Goal: Transaction & Acquisition: Obtain resource

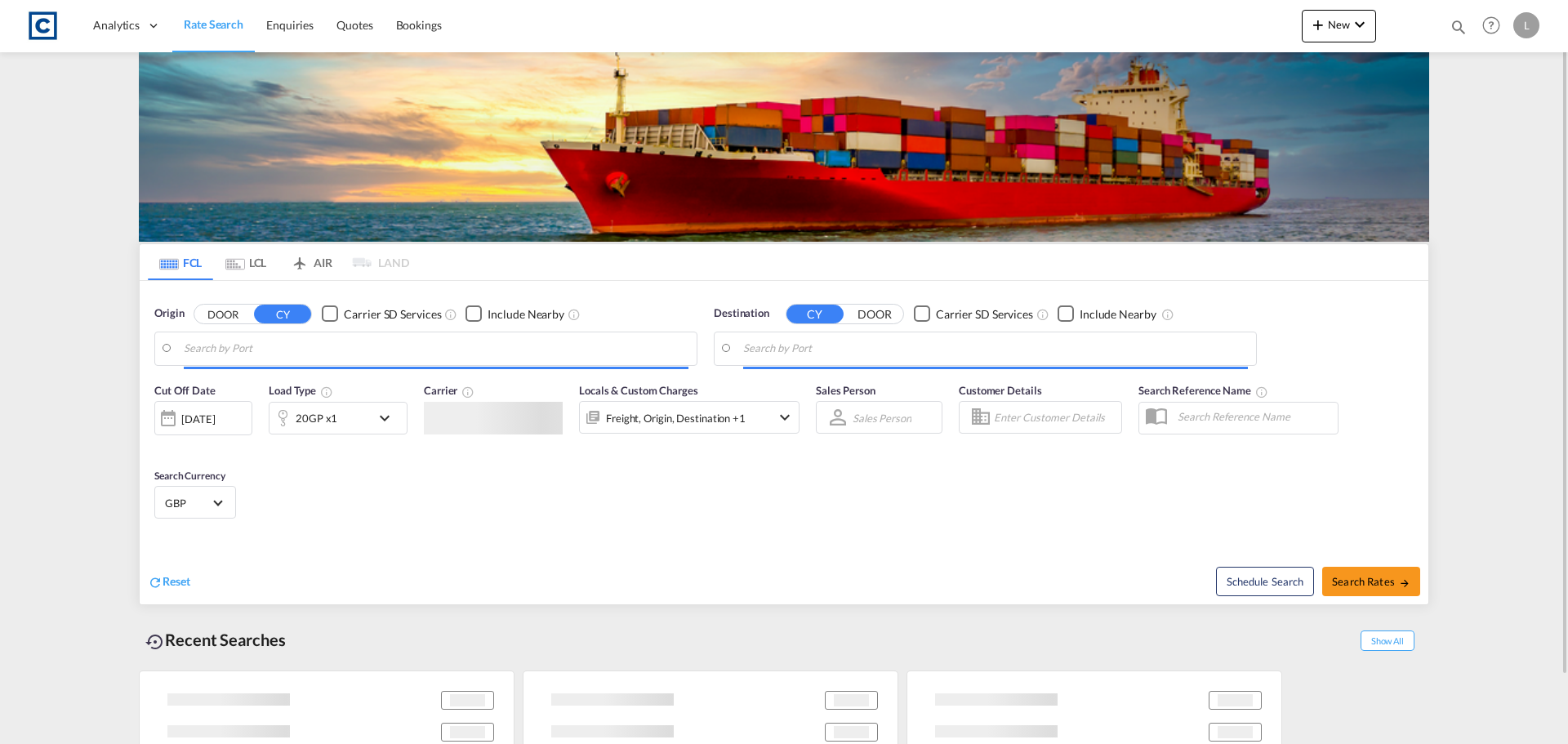
type input "GB-WD6, Hertsmere"
type input "[GEOGRAPHIC_DATA], HKHKG"
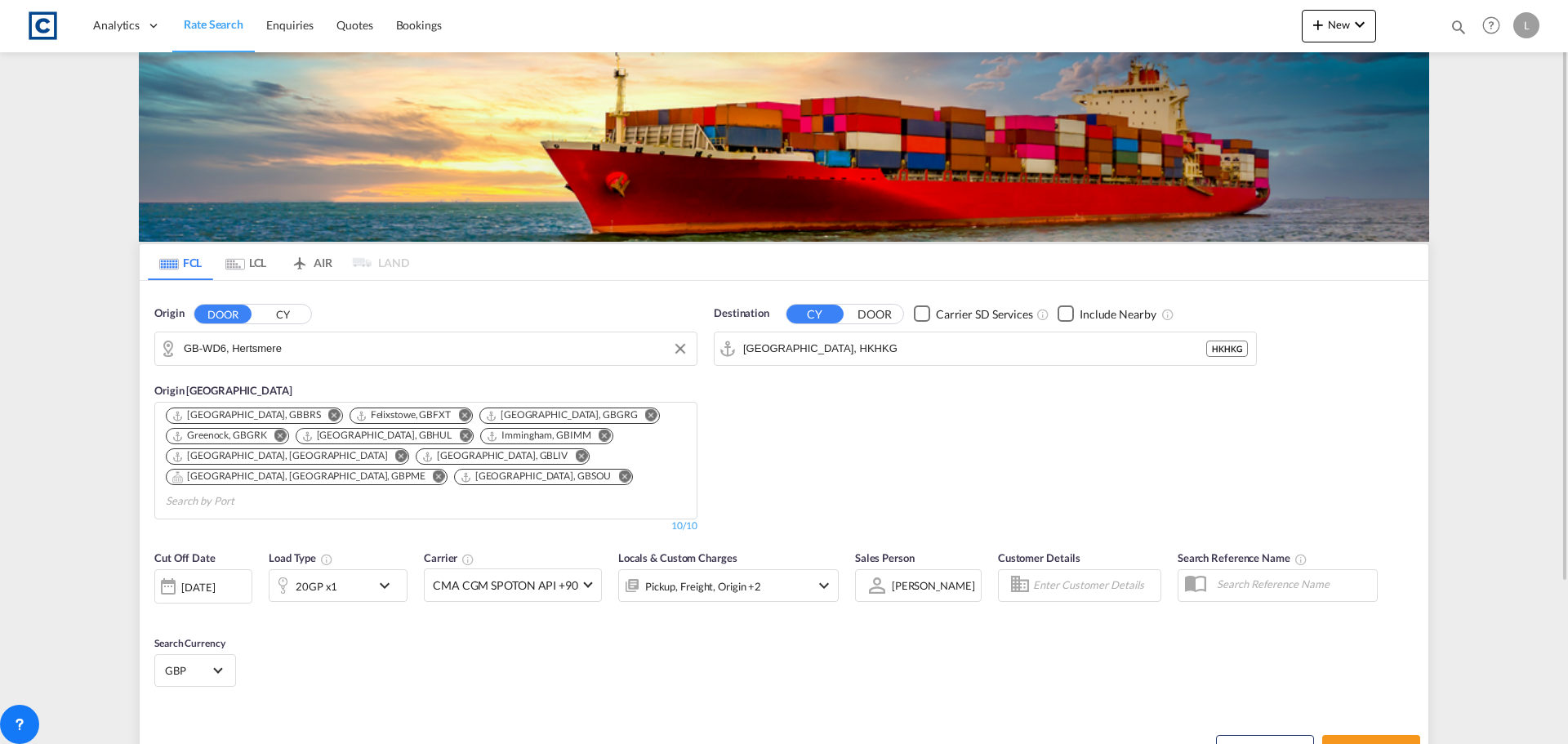
click at [330, 337] on input "GB-WD6, Hertsmere" at bounding box center [436, 348] width 505 height 24
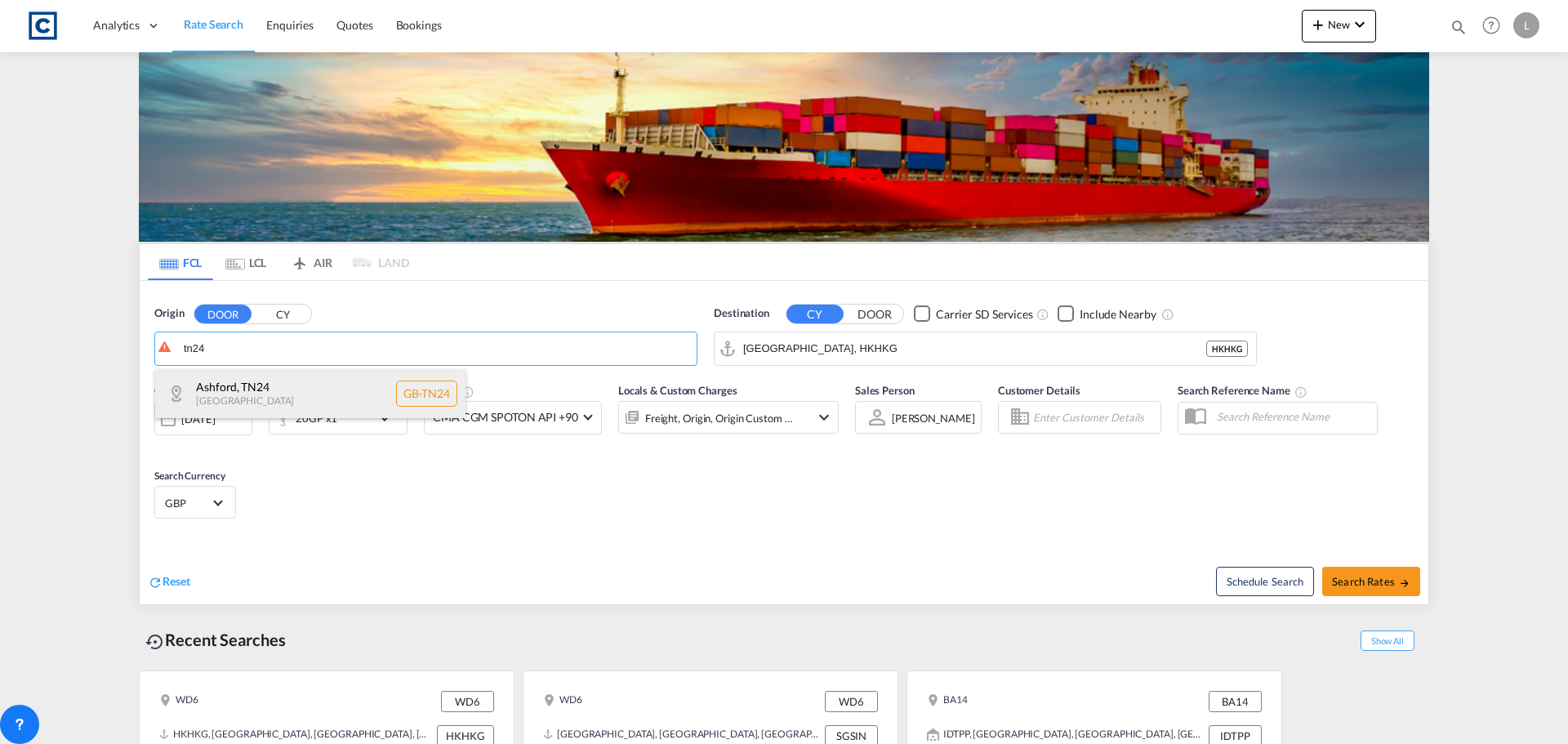
click at [297, 391] on div "[GEOGRAPHIC_DATA] , TN24 [GEOGRAPHIC_DATA] [GEOGRAPHIC_DATA]-TN24" at bounding box center [310, 393] width 311 height 49
type input "GB-TN24, [GEOGRAPHIC_DATA]"
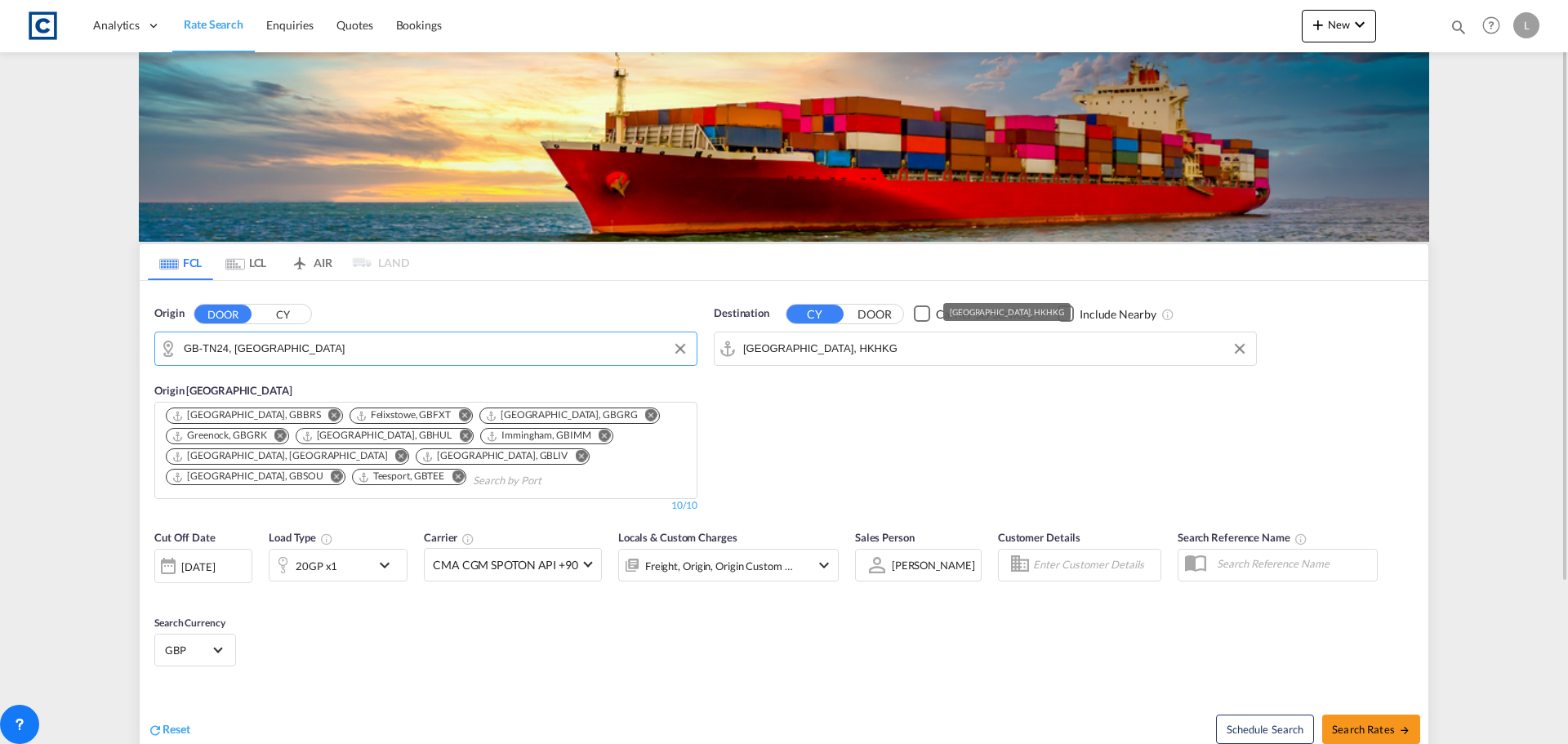
click at [851, 352] on input "[GEOGRAPHIC_DATA], HKHKG" at bounding box center [996, 348] width 505 height 24
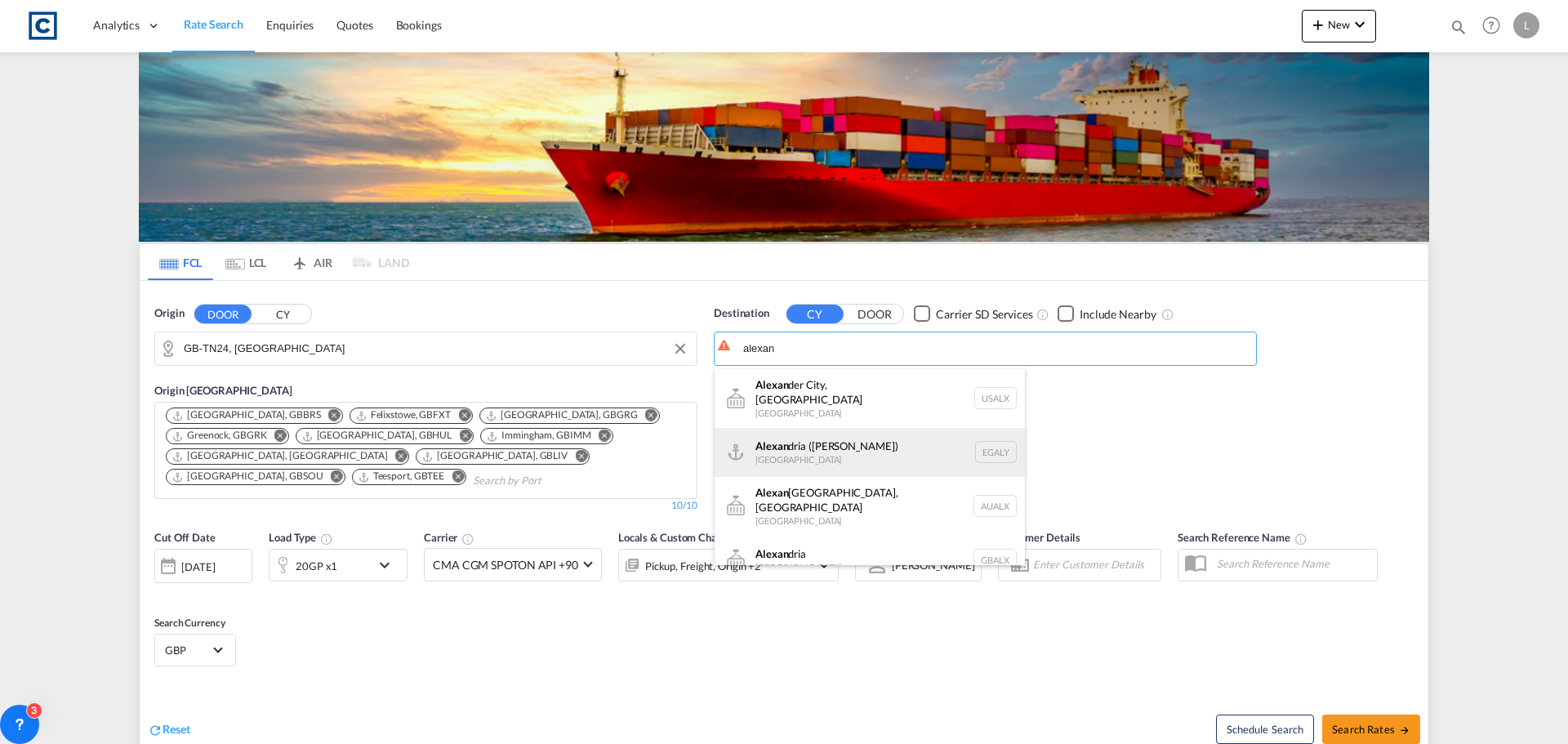
click at [817, 440] on div "[PERSON_NAME] ([PERSON_NAME]) [GEOGRAPHIC_DATA] EGALY" at bounding box center [870, 452] width 311 height 49
type input "Alexandria ([GEOGRAPHIC_DATA]), EGALY"
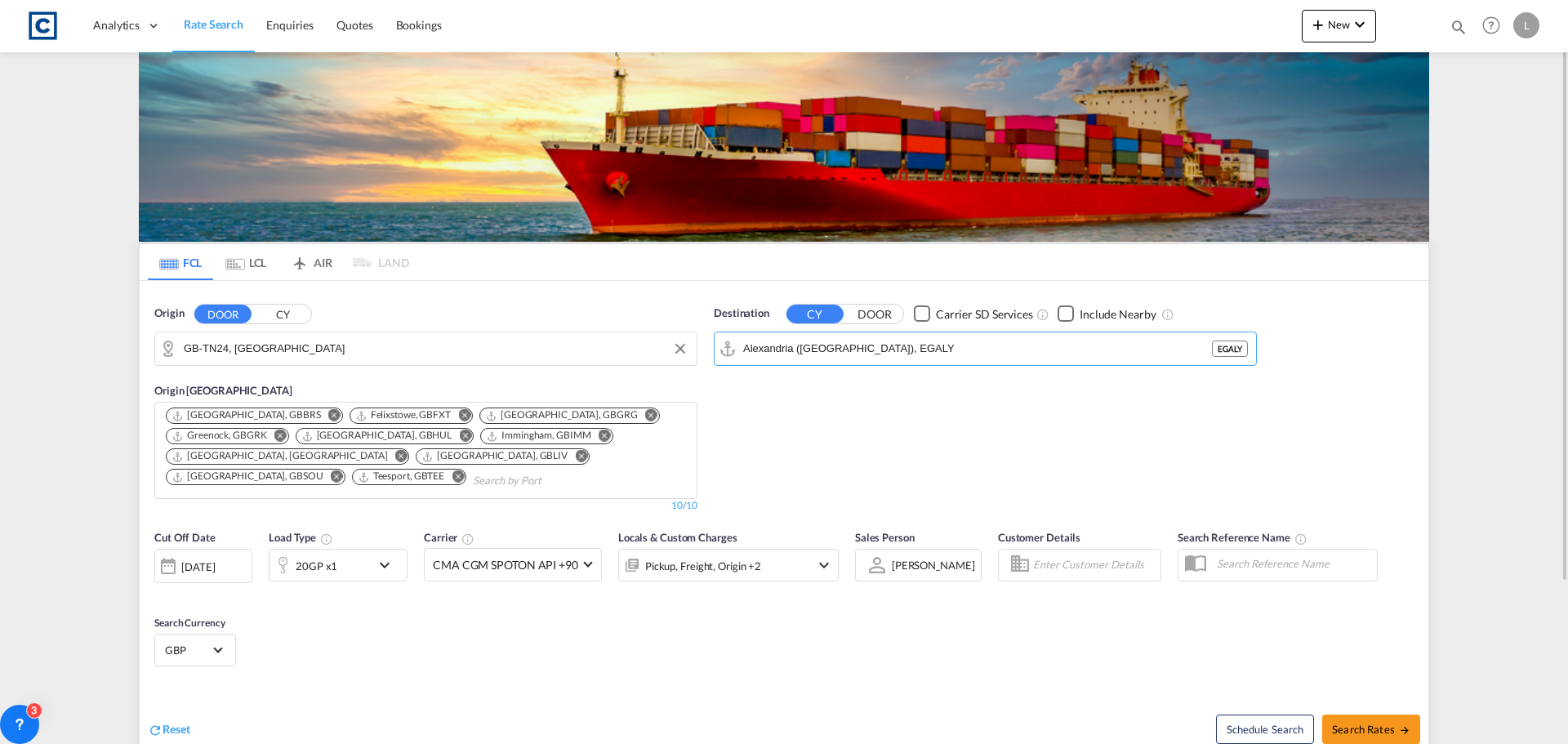
click at [1062, 316] on div "Checkbox No Ink" at bounding box center [1066, 313] width 16 height 16
click at [1361, 719] on button "Search Rates" at bounding box center [1370, 729] width 98 height 30
type input "TN24 to EGALY / [DATE]"
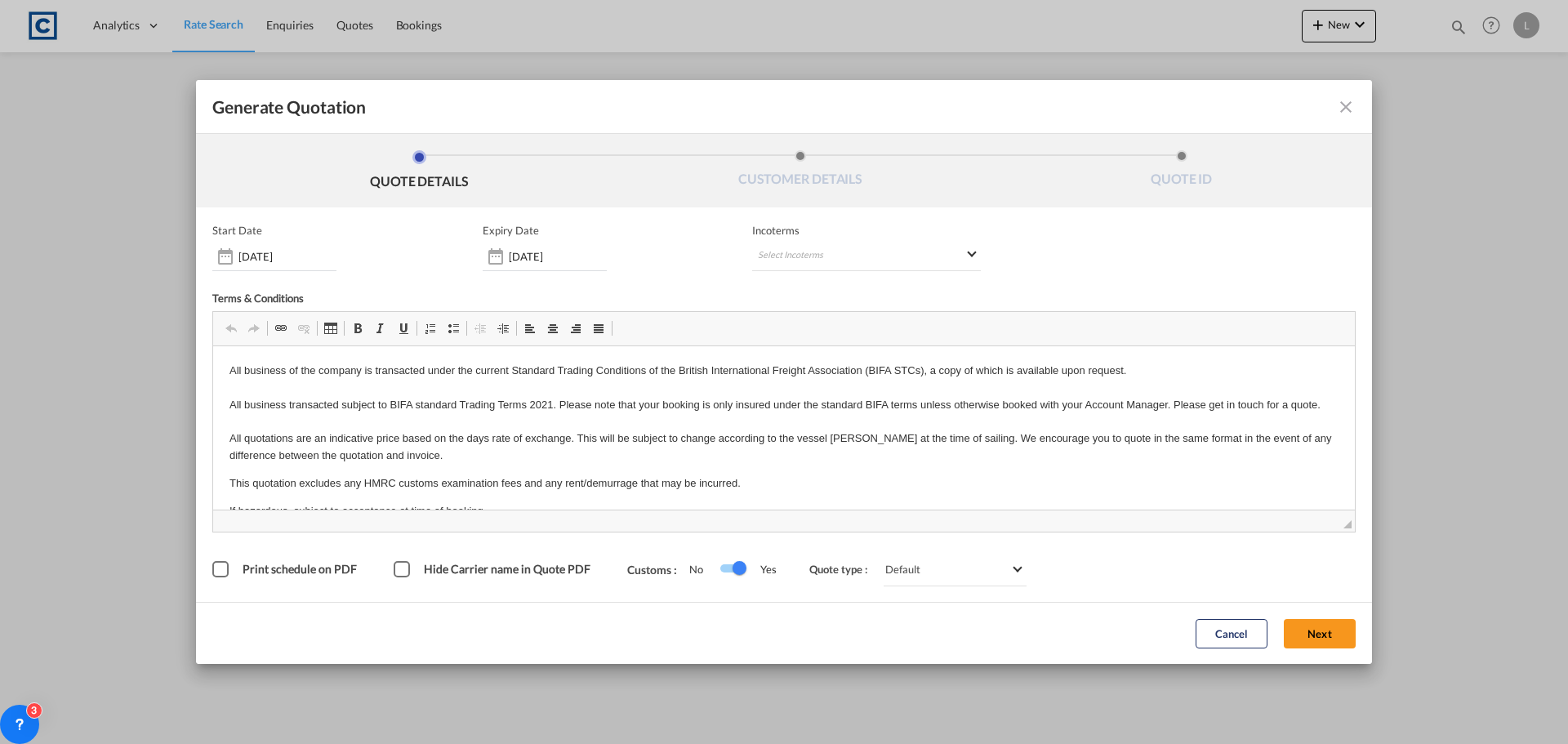
click at [1327, 621] on button "Next" at bounding box center [1320, 633] width 72 height 30
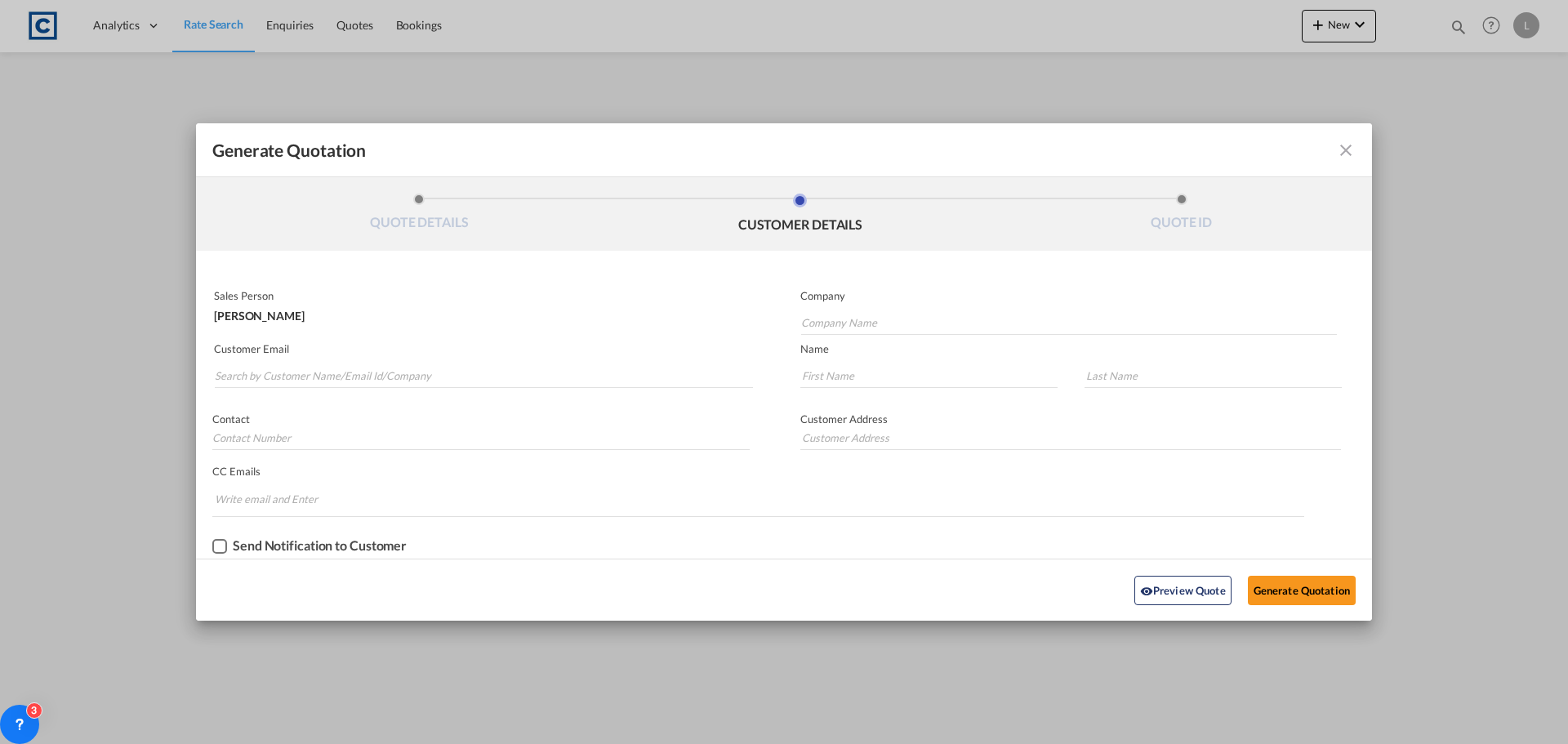
click at [236, 363] on md-autocomplete-wrap "Generate QuotationQUOTE ..." at bounding box center [484, 372] width 539 height 32
click at [235, 369] on input "Search by Customer Name/Email Id/Company" at bounding box center [484, 375] width 538 height 24
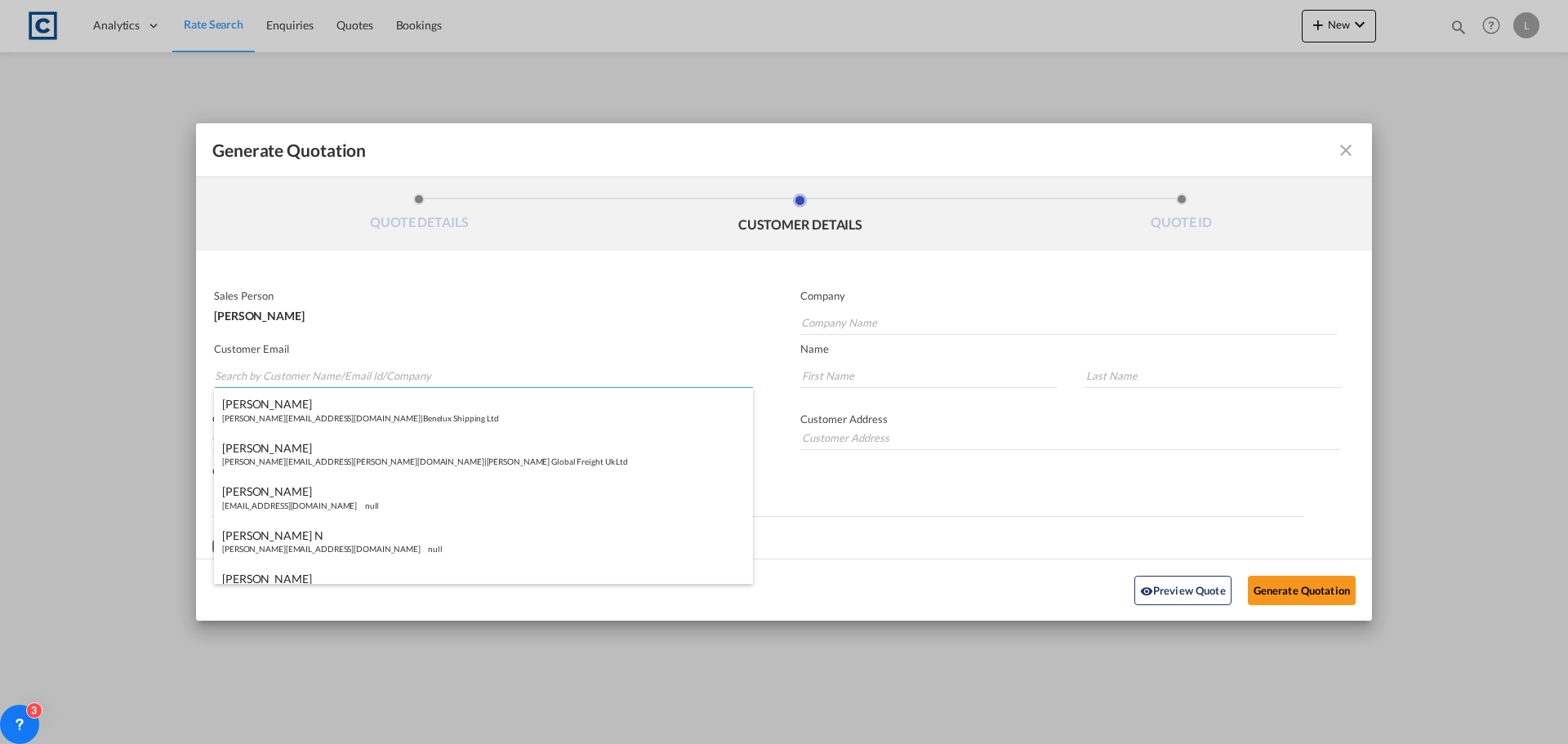
paste input "[PERSON_NAME] ([GEOGRAPHIC_DATA]) <[PERSON_NAME][EMAIL_ADDRESS][PERSON_NAME][DO…"
click at [321, 373] on input "[PERSON_NAME] ([GEOGRAPHIC_DATA]) <[PERSON_NAME][EMAIL_ADDRESS][PERSON_NAME][DO…" at bounding box center [484, 375] width 538 height 24
click at [427, 378] on input "[PERSON_NAME][EMAIL_ADDRESS][PERSON_NAME][DOMAIN_NAME]>" at bounding box center [484, 375] width 538 height 24
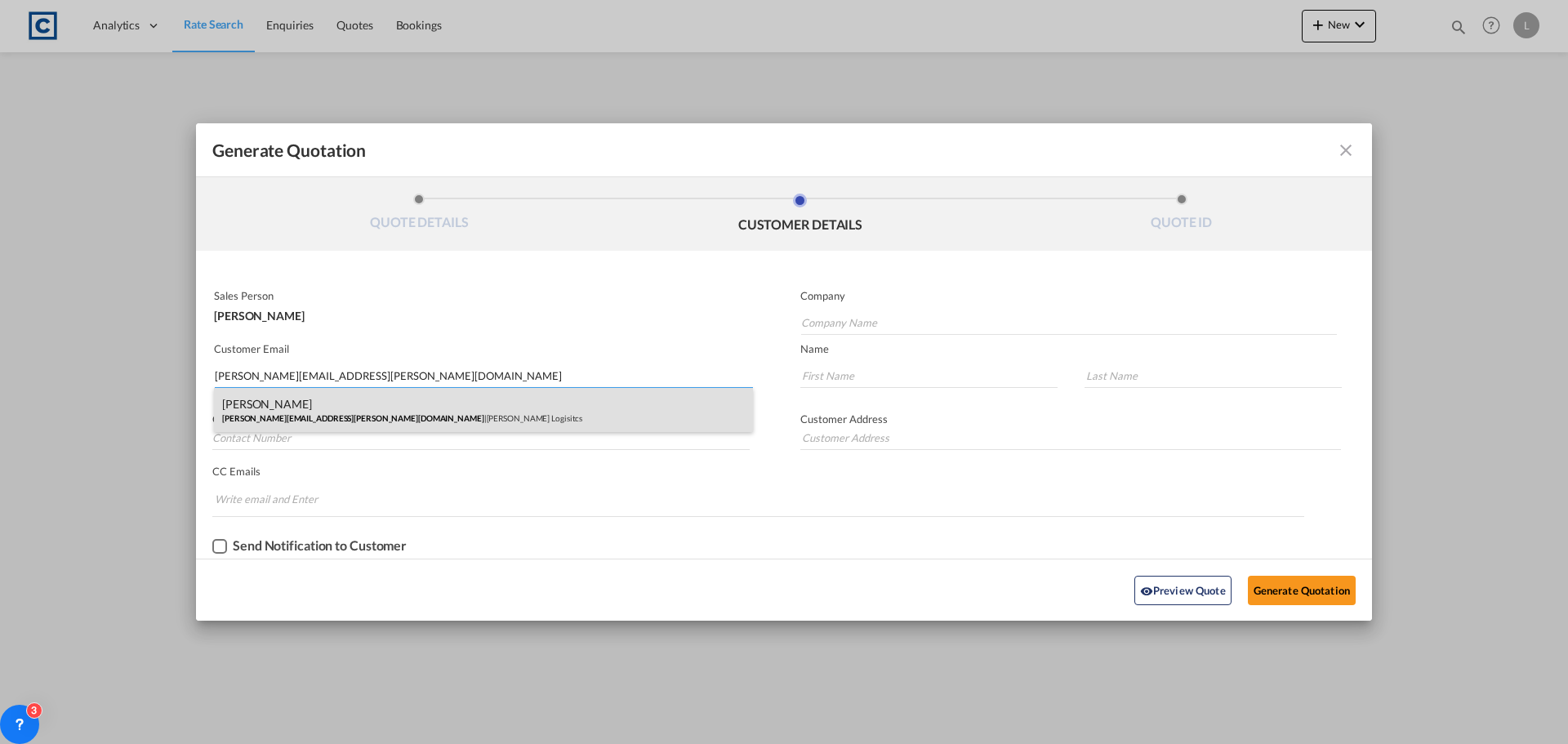
type input "[PERSON_NAME][EMAIL_ADDRESS][PERSON_NAME][DOMAIN_NAME]"
click at [335, 398] on div "[PERSON_NAME] [PERSON_NAME][EMAIL_ADDRESS][PERSON_NAME][DOMAIN_NAME] | [PERSON_…" at bounding box center [484, 409] width 539 height 44
type input "[PERSON_NAME] Logisitcs"
type input "[PERSON_NAME]"
type input "Locarno"
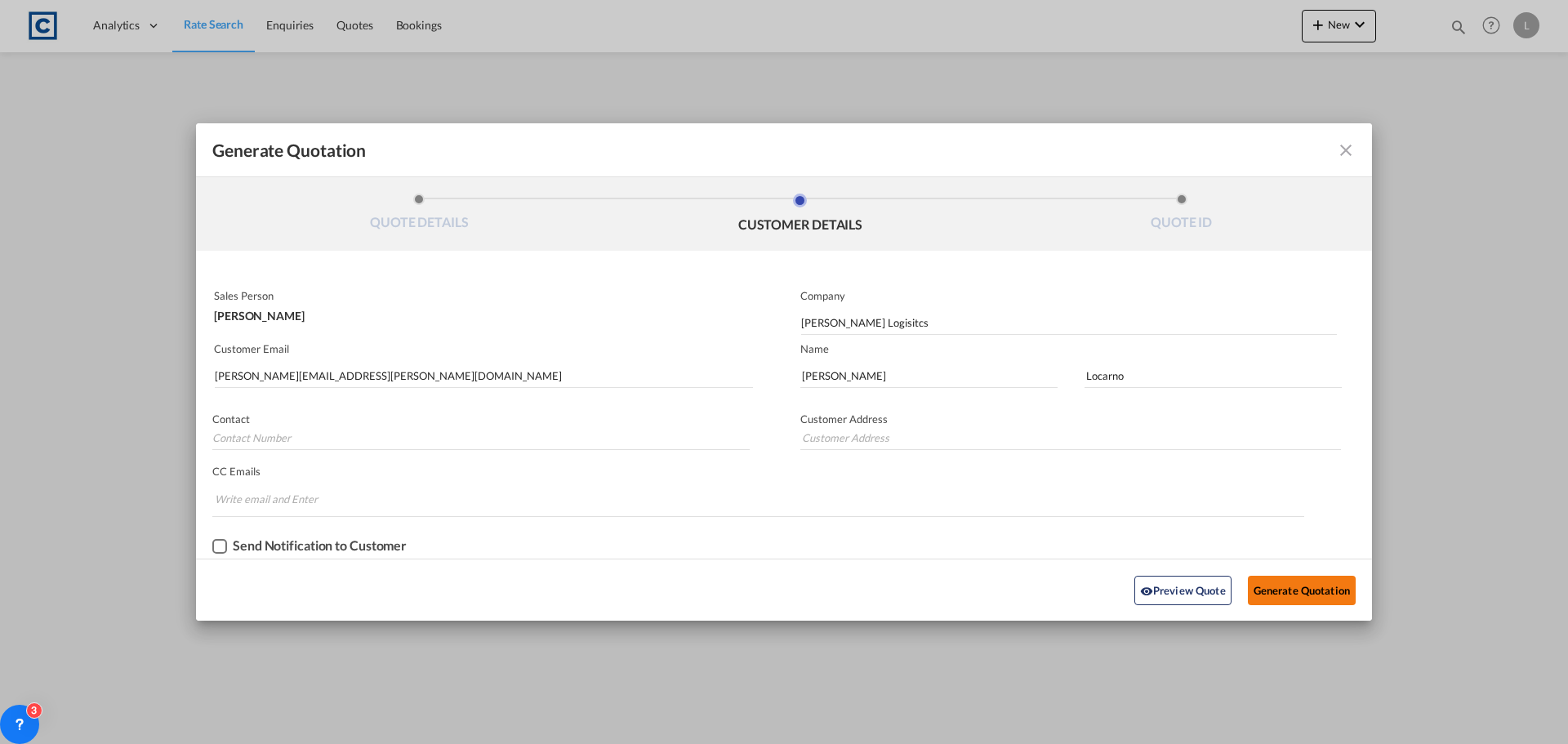
click at [1267, 586] on button "Generate Quotation" at bounding box center [1301, 590] width 107 height 30
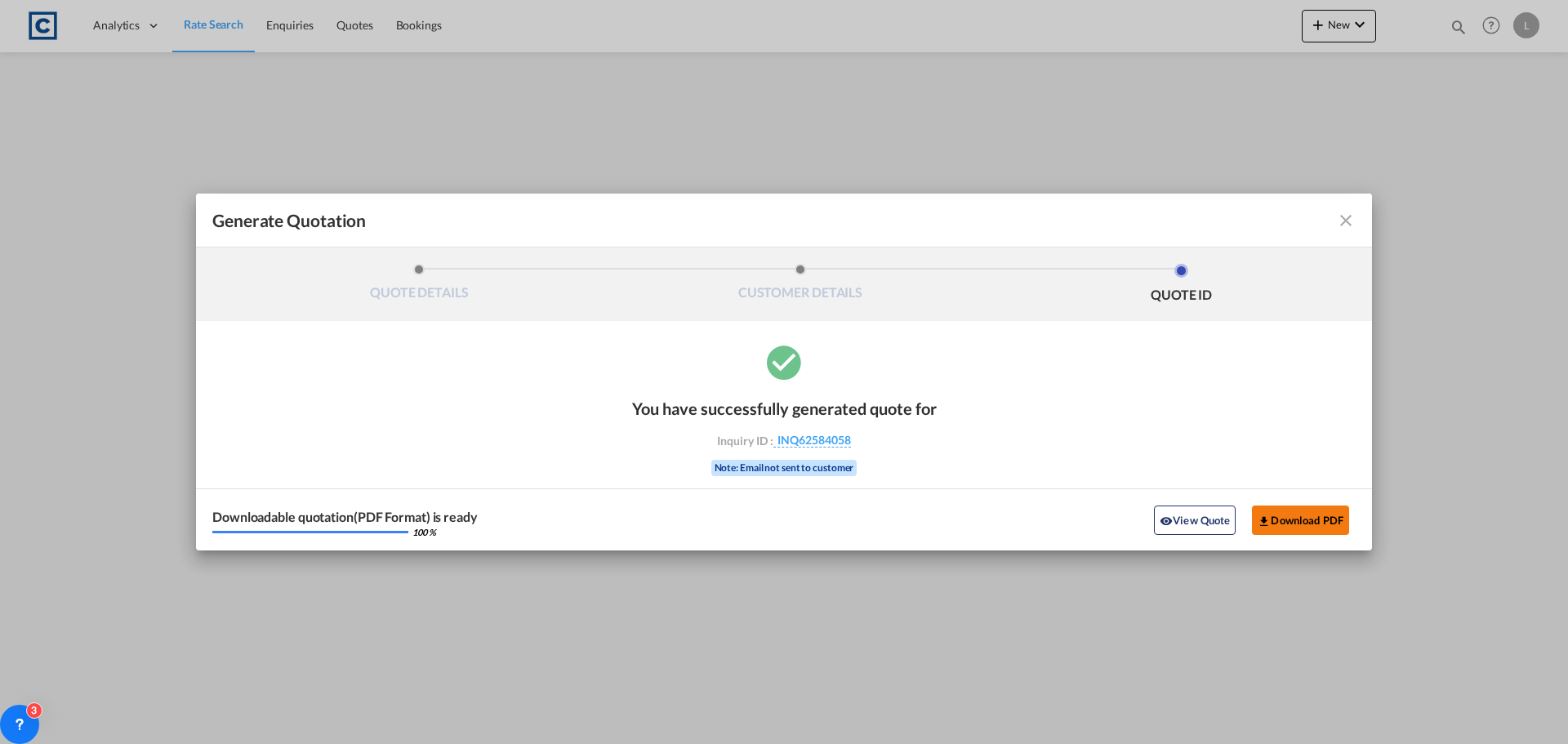
click at [1287, 518] on button "Download PDF" at bounding box center [1300, 519] width 98 height 30
click at [1345, 219] on md-icon "icon-close fg-AAA8AD cursor m-0" at bounding box center [1346, 220] width 20 height 20
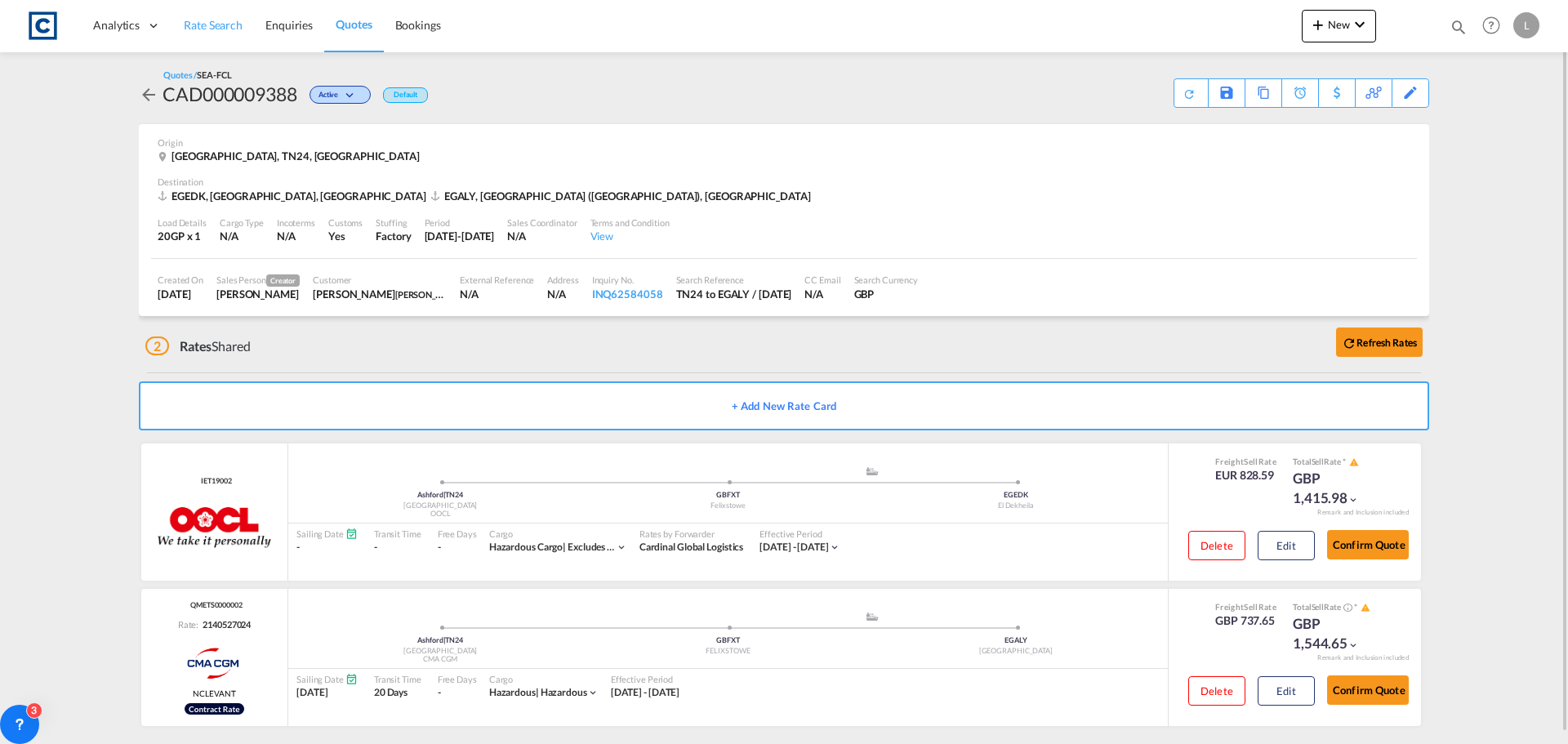
click at [217, 22] on span "Rate Search" at bounding box center [213, 25] width 59 height 14
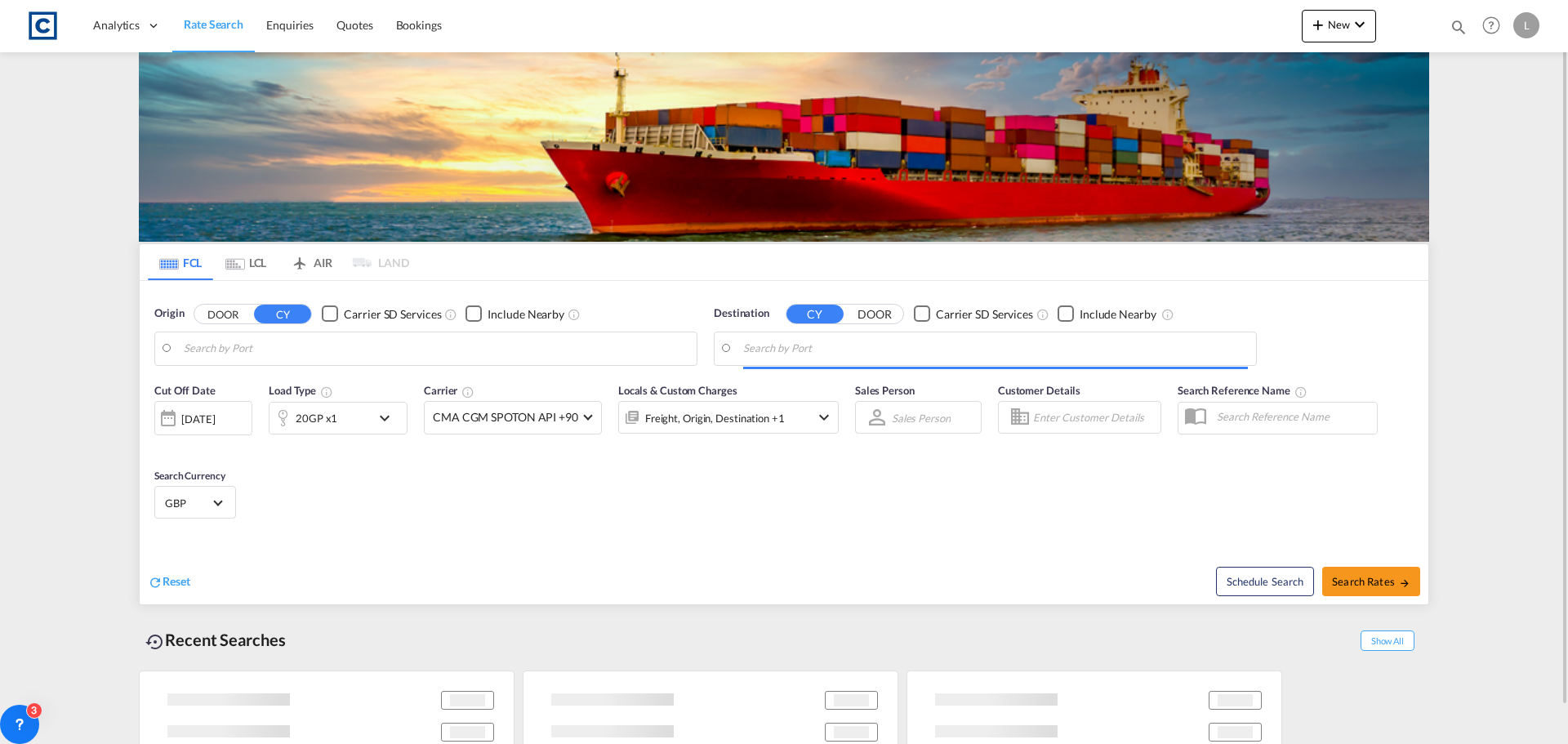
type input "GB-TN24, [GEOGRAPHIC_DATA]"
type input "Alexandria ([GEOGRAPHIC_DATA]), EGALY"
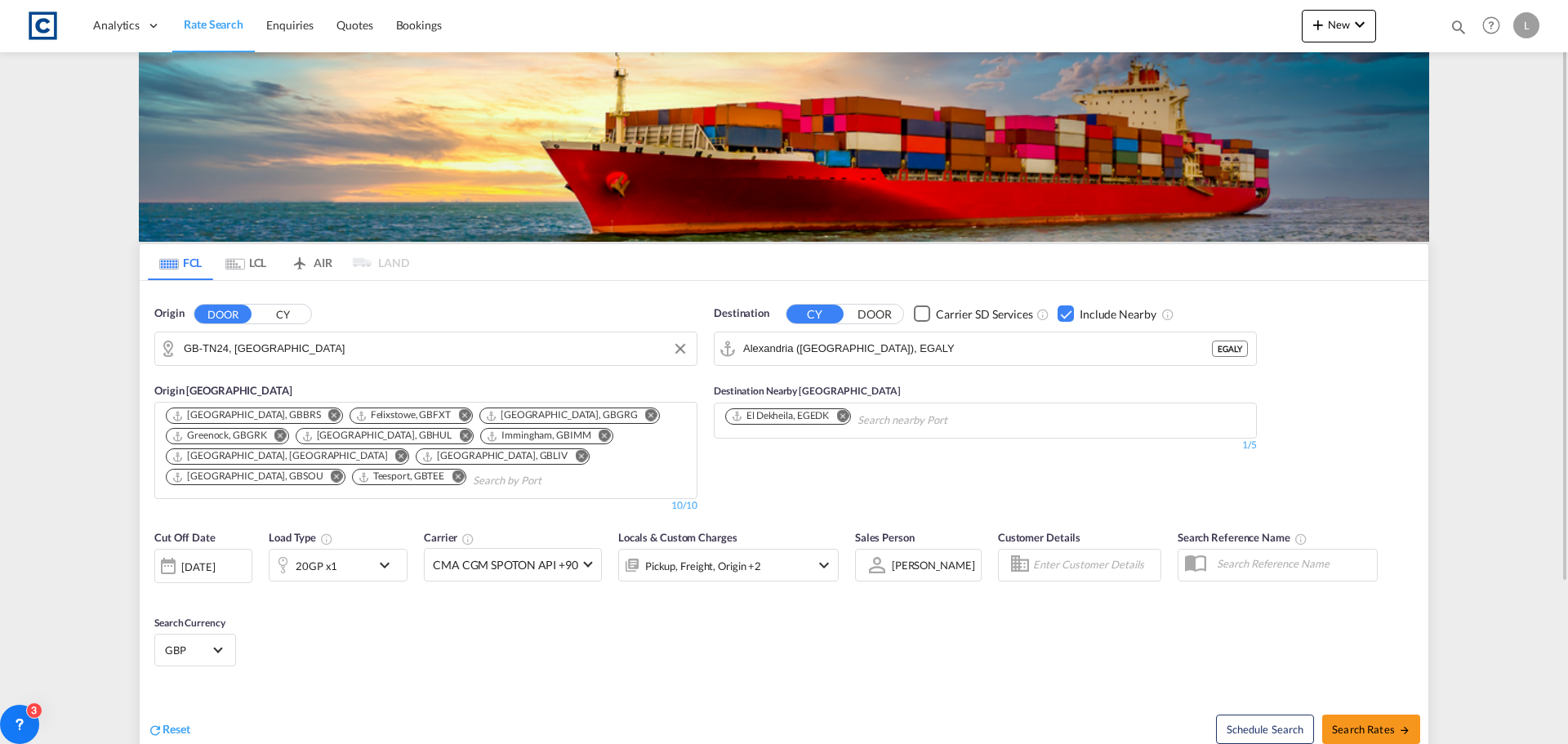
click at [296, 347] on input "GB-TN24, [GEOGRAPHIC_DATA]" at bounding box center [436, 348] width 505 height 24
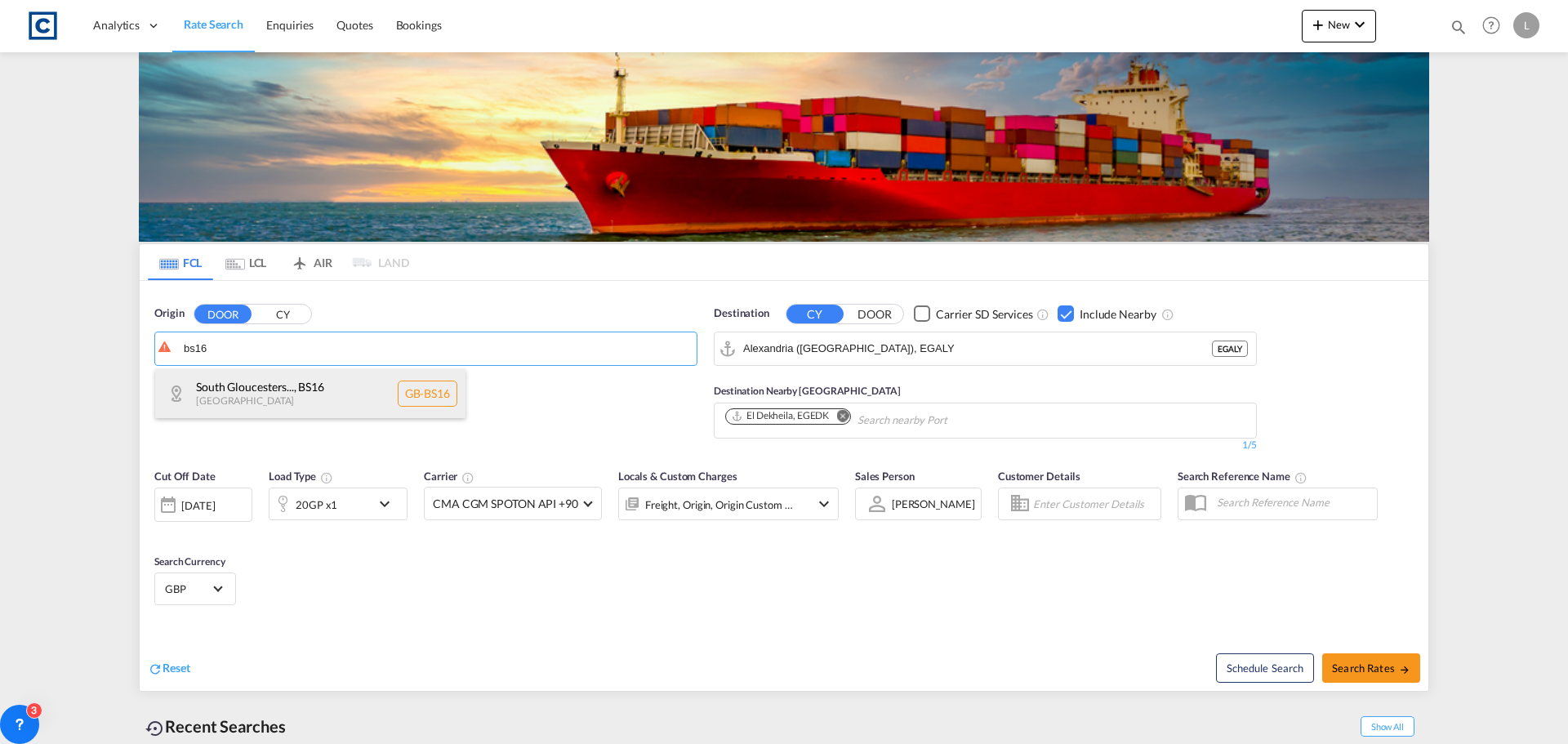
click at [248, 387] on div "South Gloucesters... , BS16 [GEOGRAPHIC_DATA] [GEOGRAPHIC_DATA]-BS16" at bounding box center [310, 393] width 311 height 49
type input "GB-BS16, [GEOGRAPHIC_DATA]"
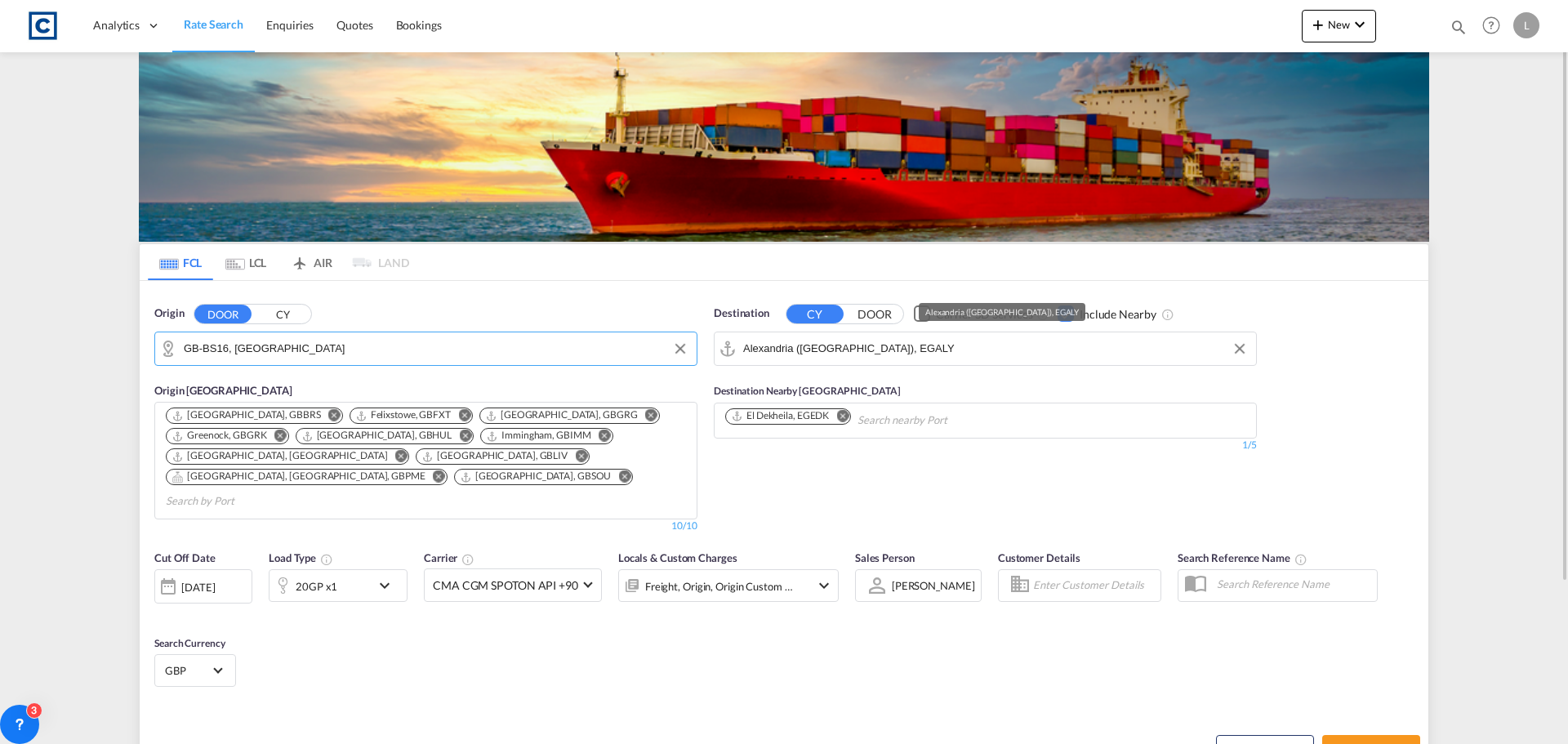
click at [939, 346] on input "Alexandria ([GEOGRAPHIC_DATA]), EGALY" at bounding box center [996, 348] width 505 height 24
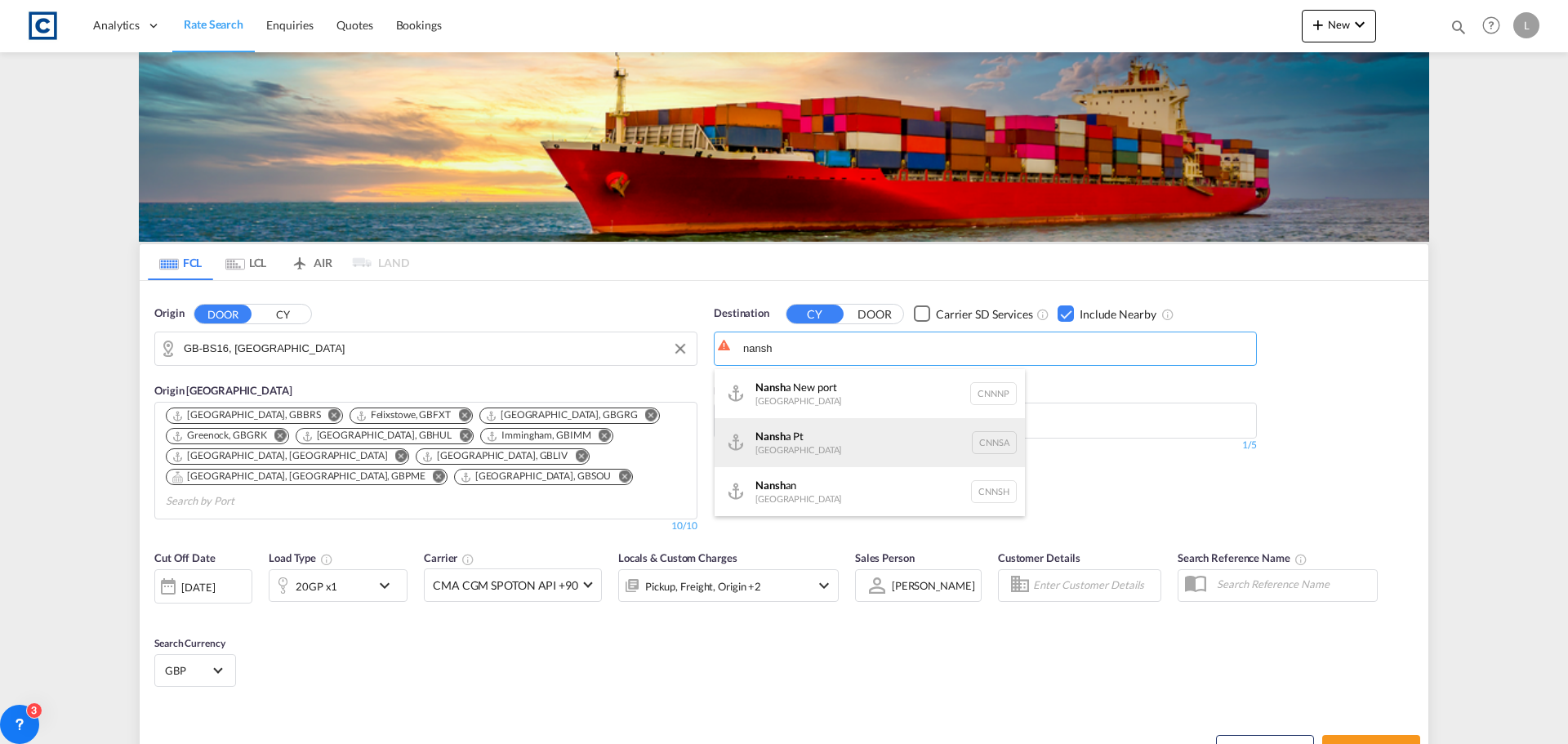
click at [795, 440] on div "Nansh a Pt [GEOGRAPHIC_DATA] CNNSA" at bounding box center [870, 442] width 311 height 49
type input "Nansha Pt, CNNSA"
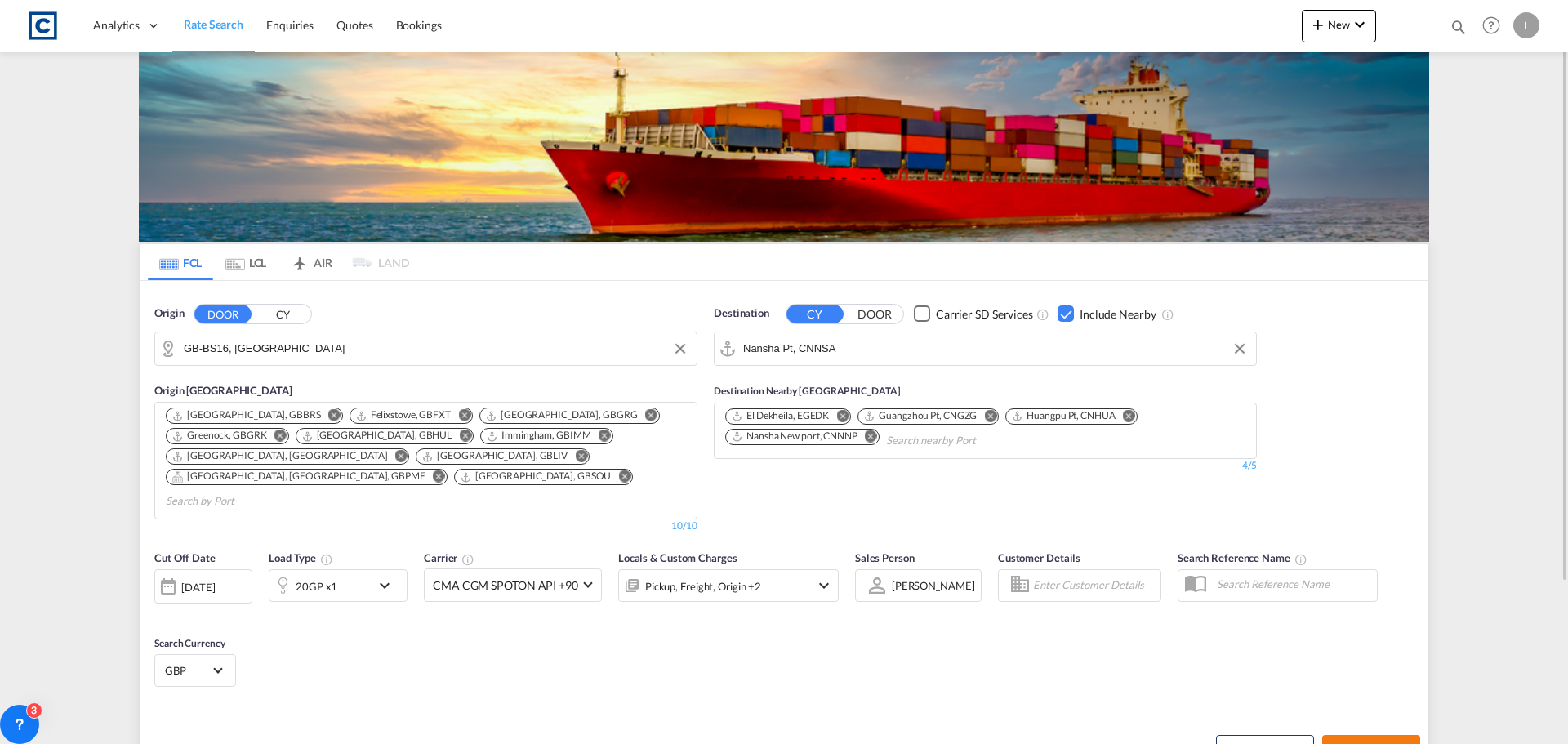
click at [1373, 743] on span "Search Rates" at bounding box center [1371, 749] width 79 height 13
type input "BS16 to CNNSA / [DATE]"
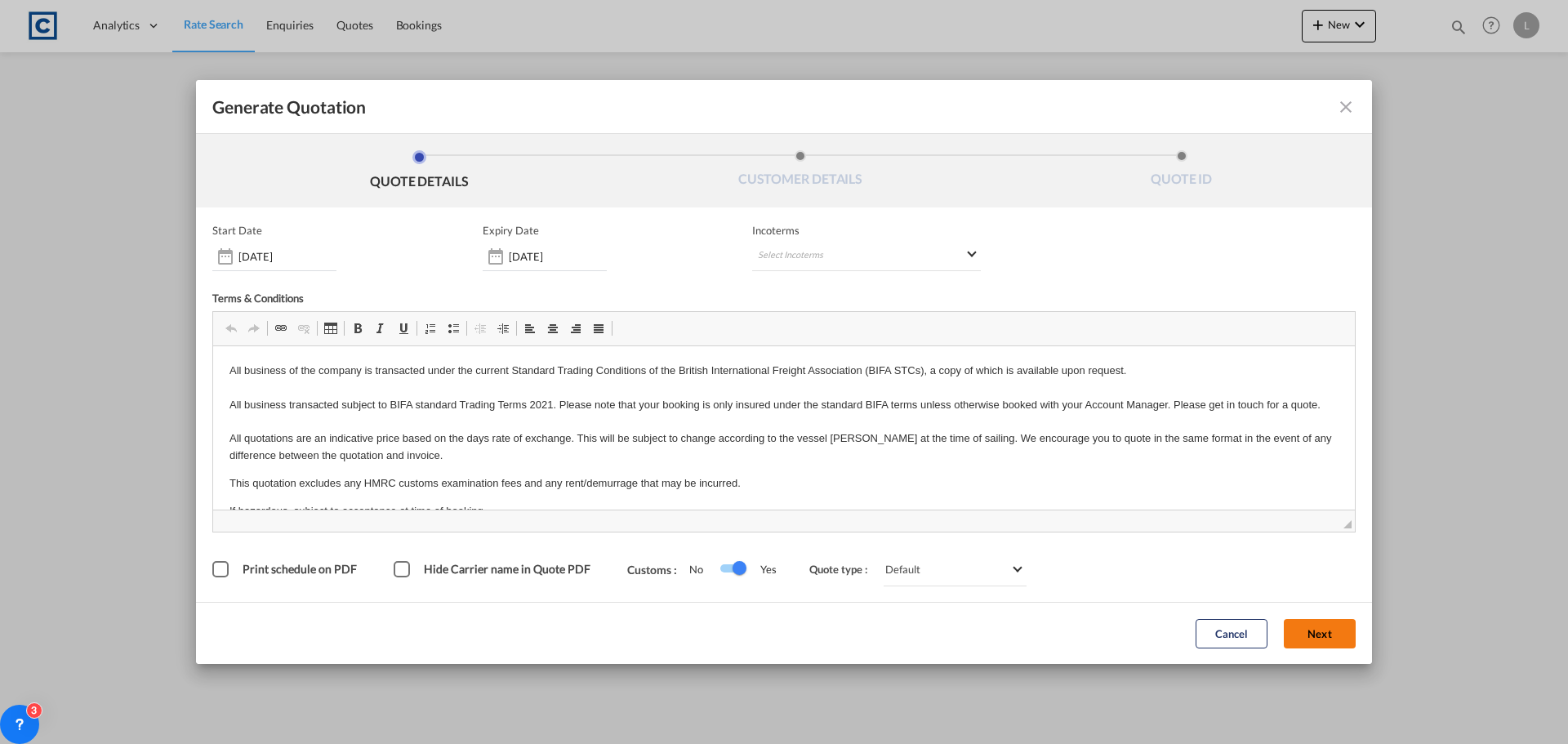
click at [1334, 629] on button "Next" at bounding box center [1320, 633] width 72 height 30
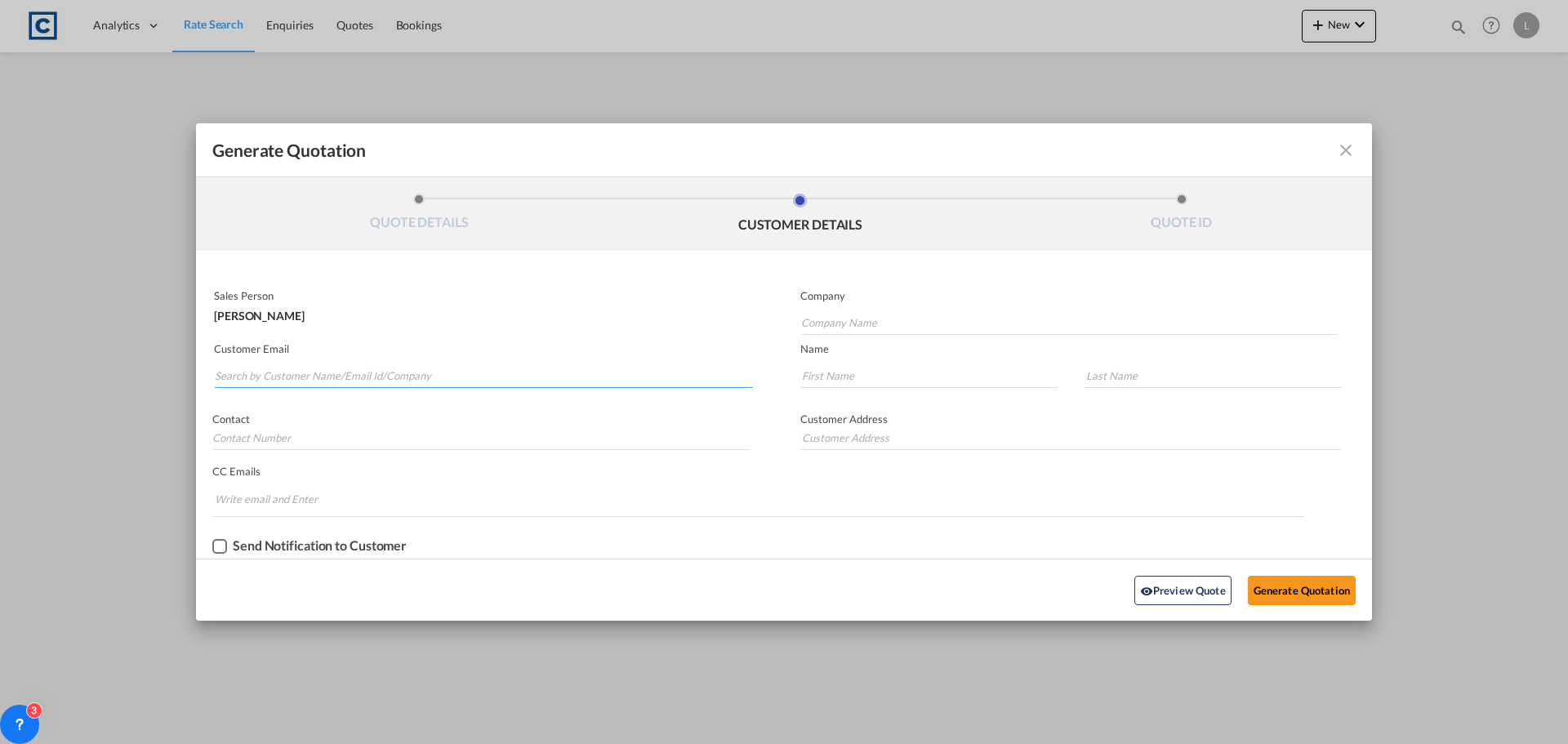
click at [241, 375] on input "Search by Customer Name/Email Id/Company" at bounding box center [484, 375] width 538 height 24
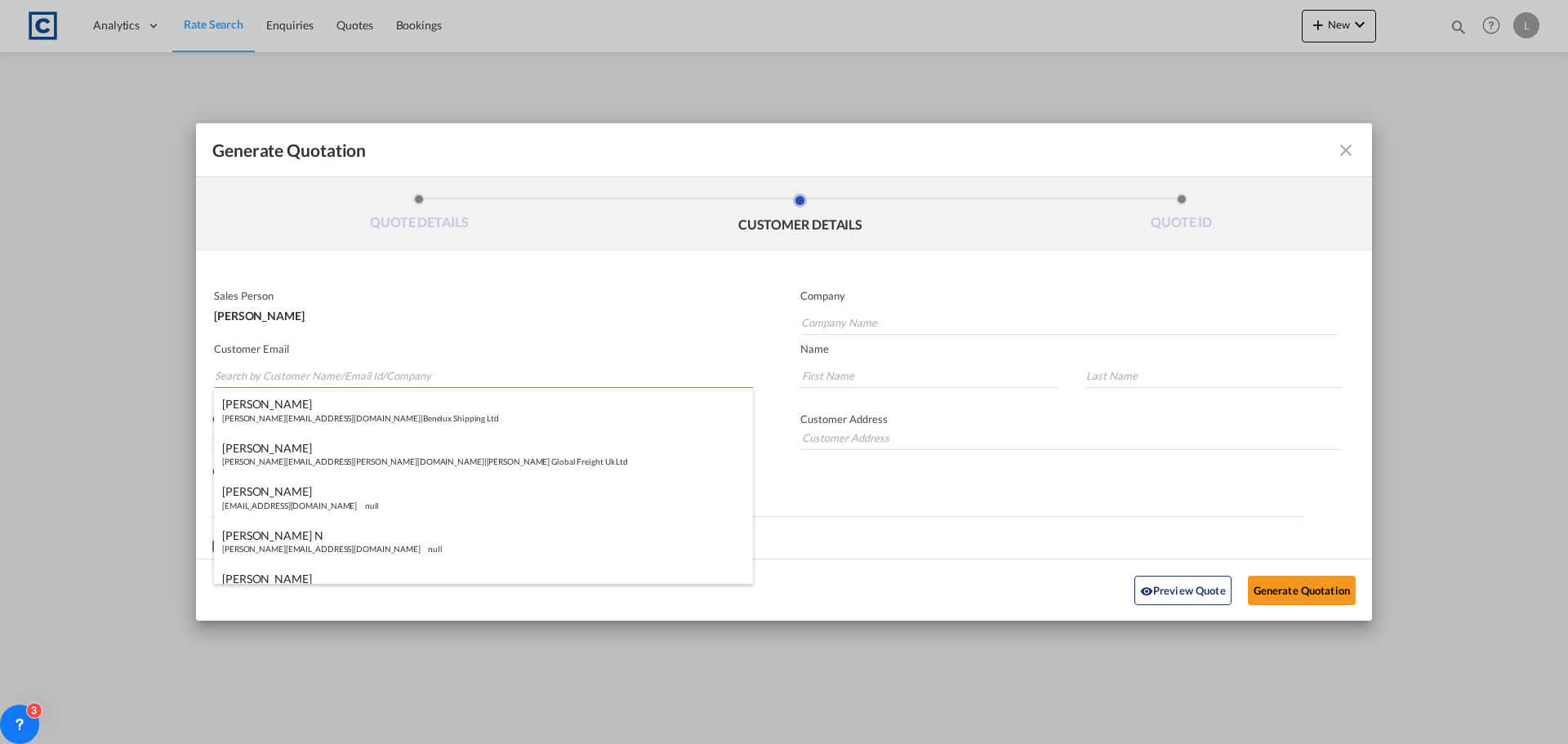
paste input "Sales <[EMAIL_ADDRESS][DOMAIN_NAME]>"
drag, startPoint x: 245, startPoint y: 376, endPoint x: 269, endPoint y: 312, distance: 68.4
click at [245, 375] on input "Sales <[EMAIL_ADDRESS][DOMAIN_NAME]>" at bounding box center [484, 375] width 538 height 24
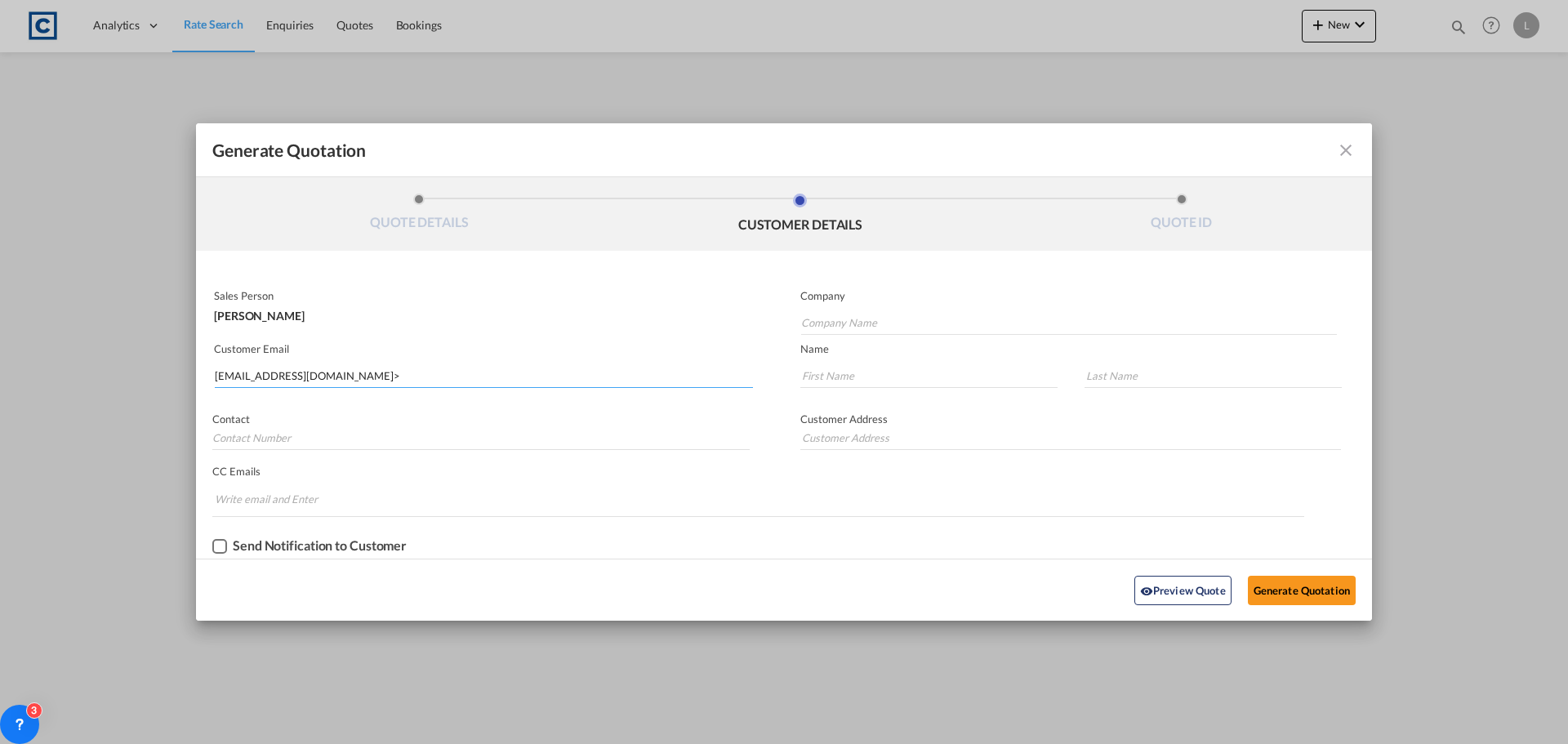
click at [322, 373] on input "[EMAIL_ADDRESS][DOMAIN_NAME]>" at bounding box center [484, 375] width 538 height 24
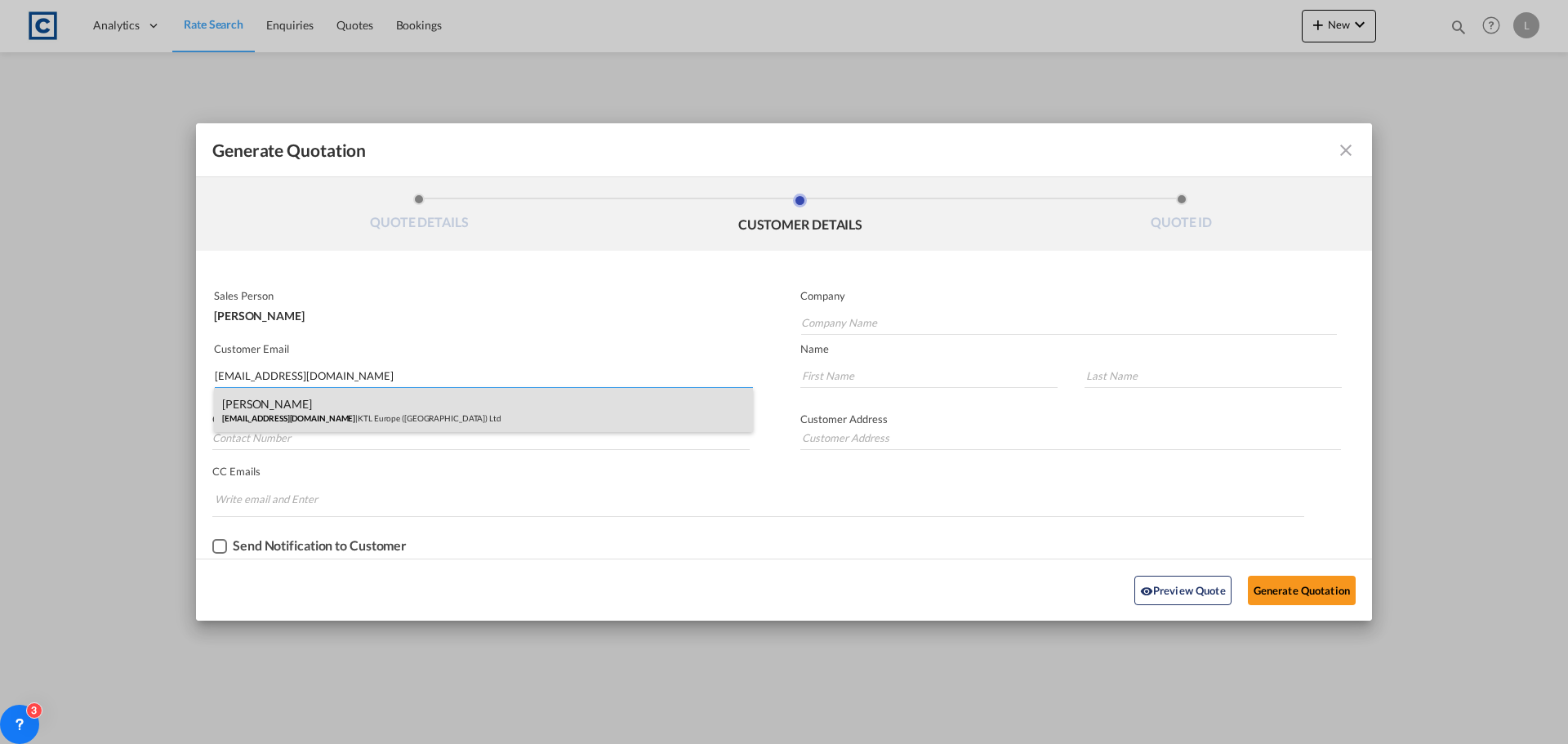
type input "[EMAIL_ADDRESS][DOMAIN_NAME]"
click at [252, 400] on div "[PERSON_NAME] [EMAIL_ADDRESS][DOMAIN_NAME] | KTL Europe ([GEOGRAPHIC_DATA]) Ltd" at bounding box center [484, 409] width 539 height 44
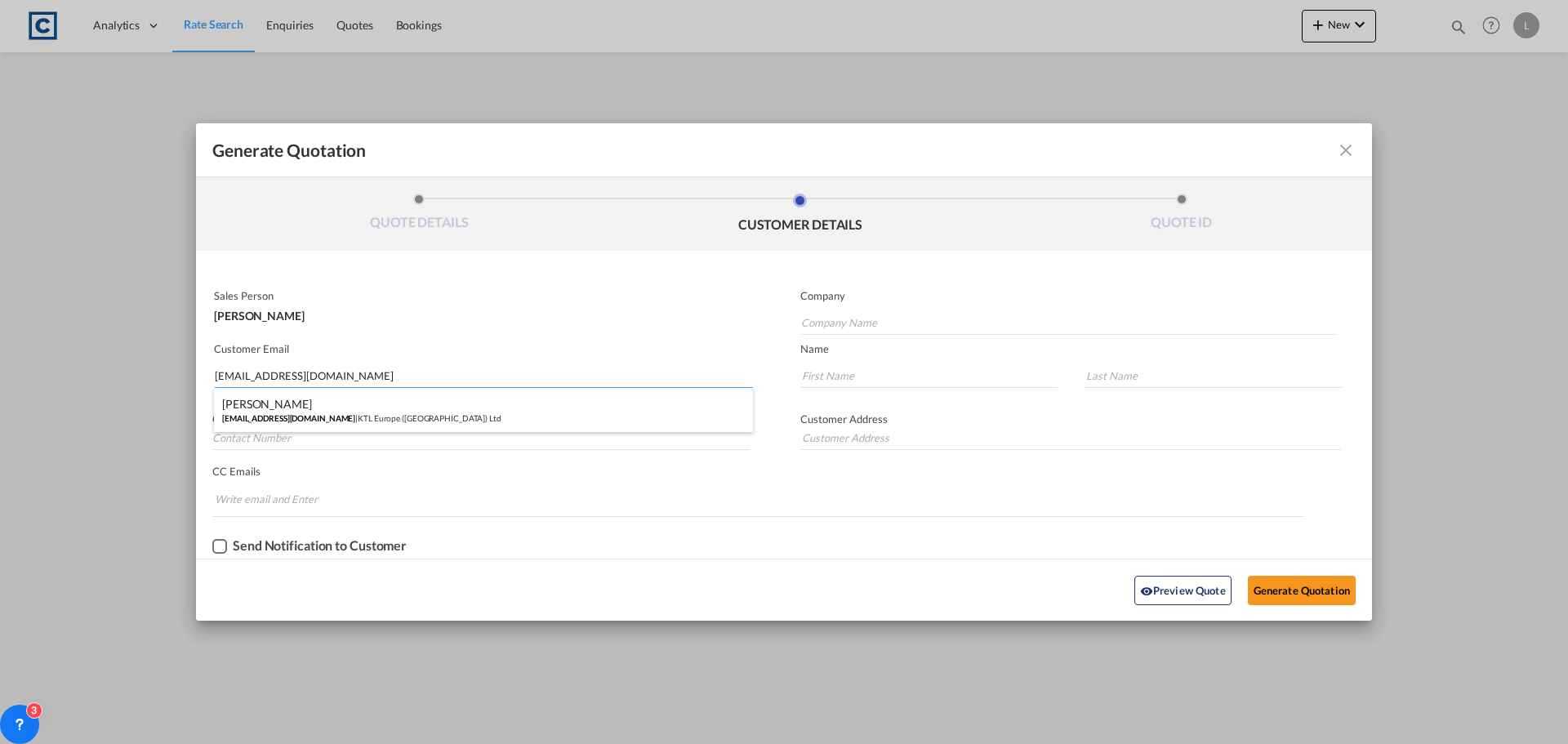
type input "KTL Europe ([GEOGRAPHIC_DATA]) Ltd"
type input "[PERSON_NAME]"
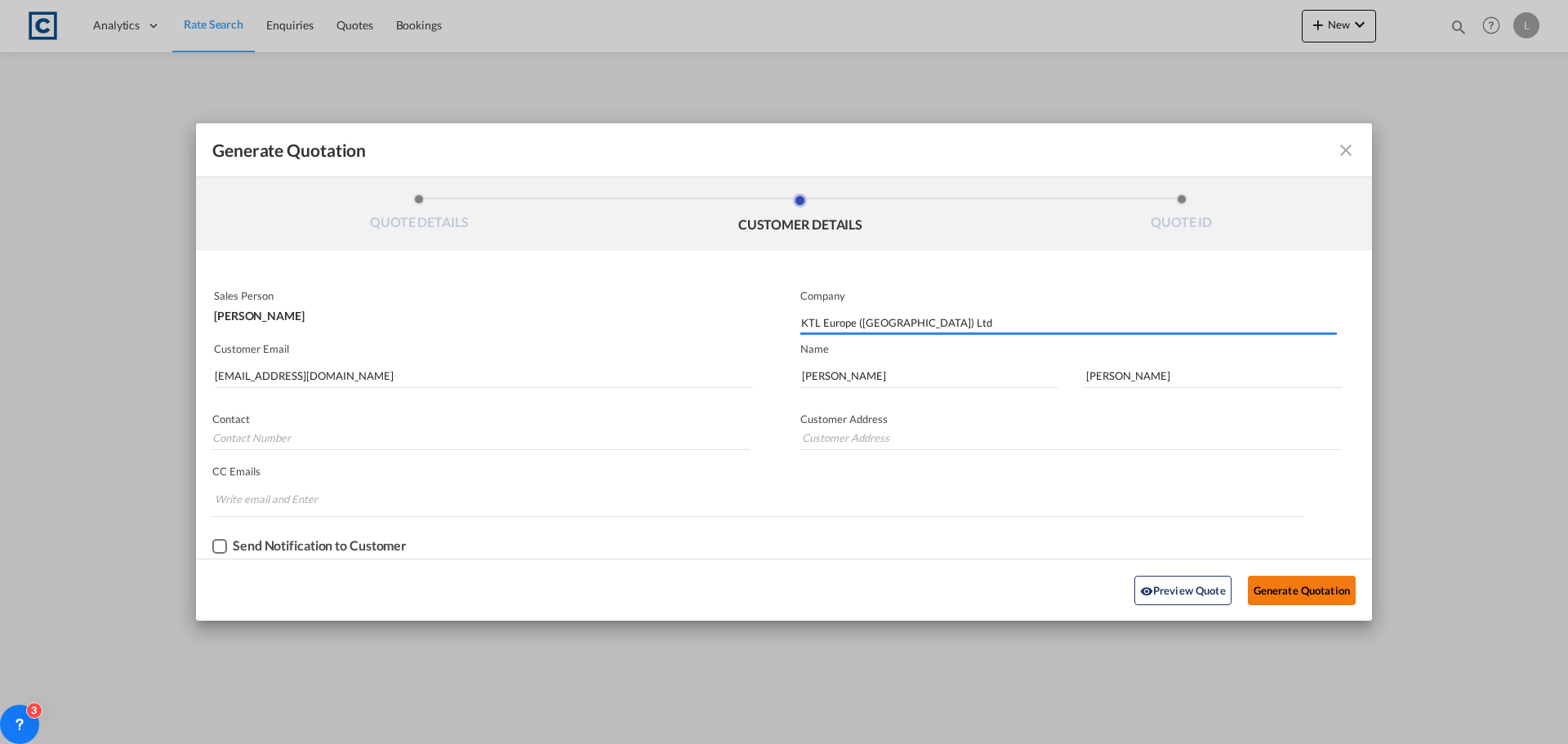
click at [1278, 590] on button "Generate Quotation" at bounding box center [1301, 590] width 107 height 30
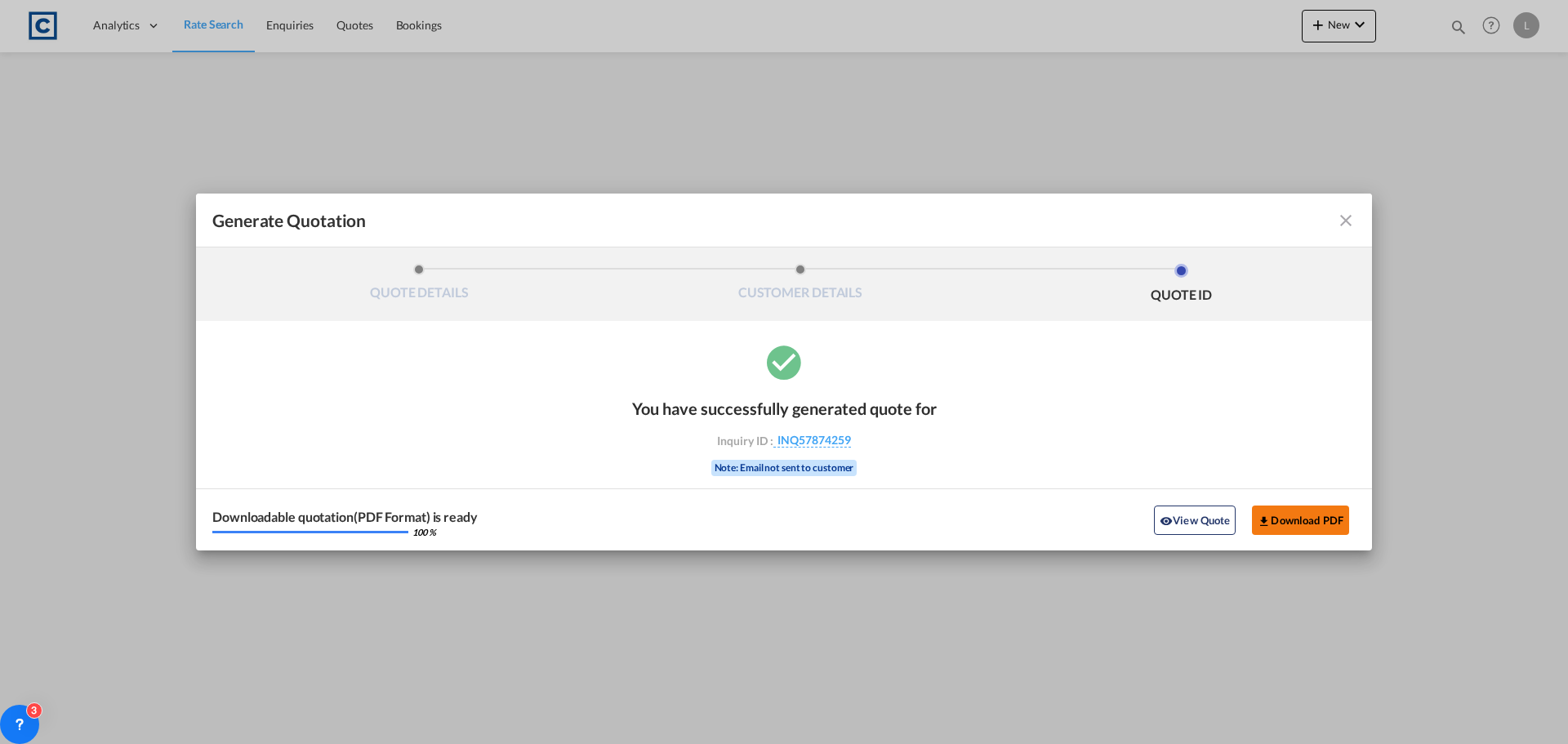
click at [1301, 517] on button "Download PDF" at bounding box center [1300, 519] width 98 height 30
click at [1336, 220] on md-icon "icon-close fg-AAA8AD cursor m-0" at bounding box center [1346, 220] width 20 height 20
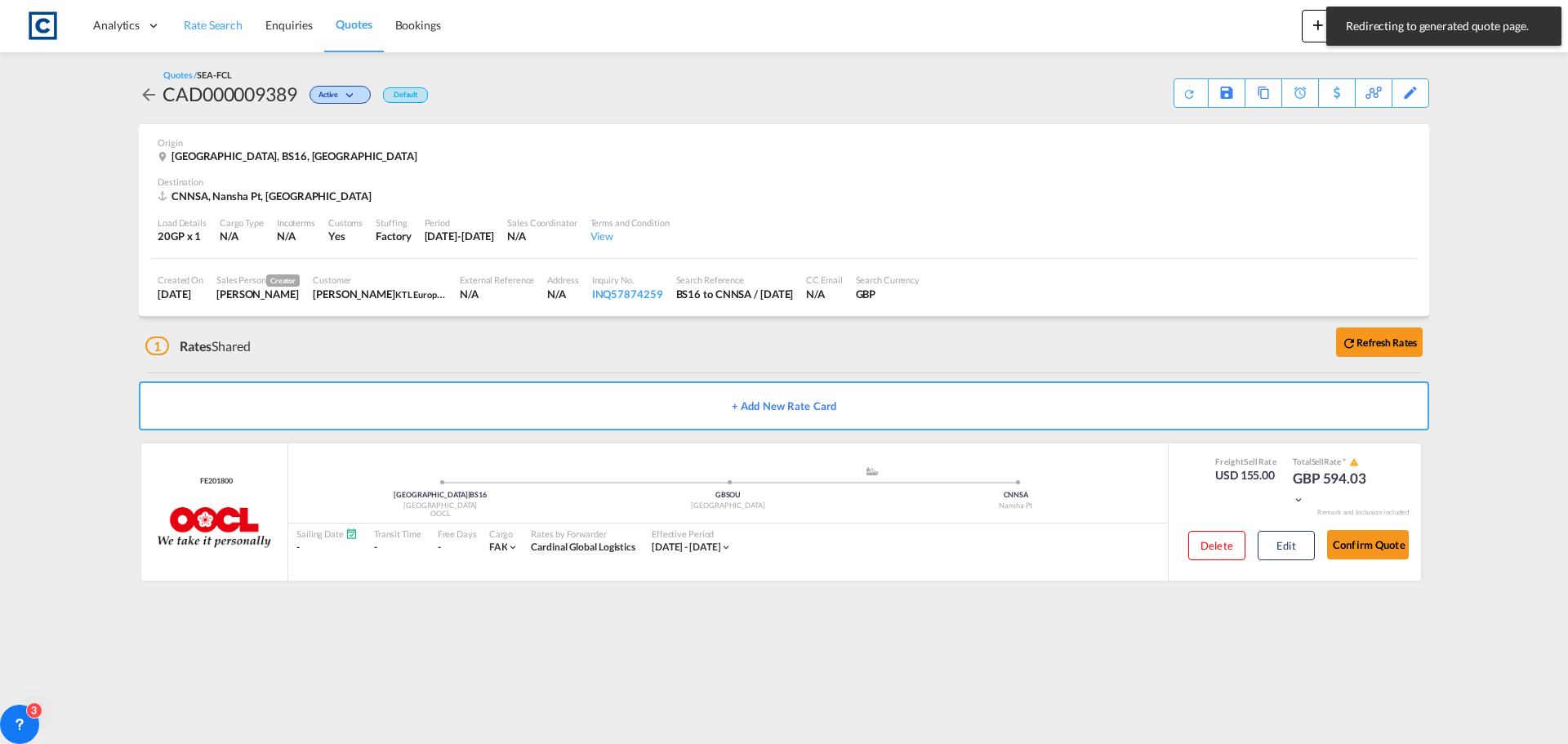
click at [214, 20] on span "Rate Search" at bounding box center [213, 25] width 59 height 14
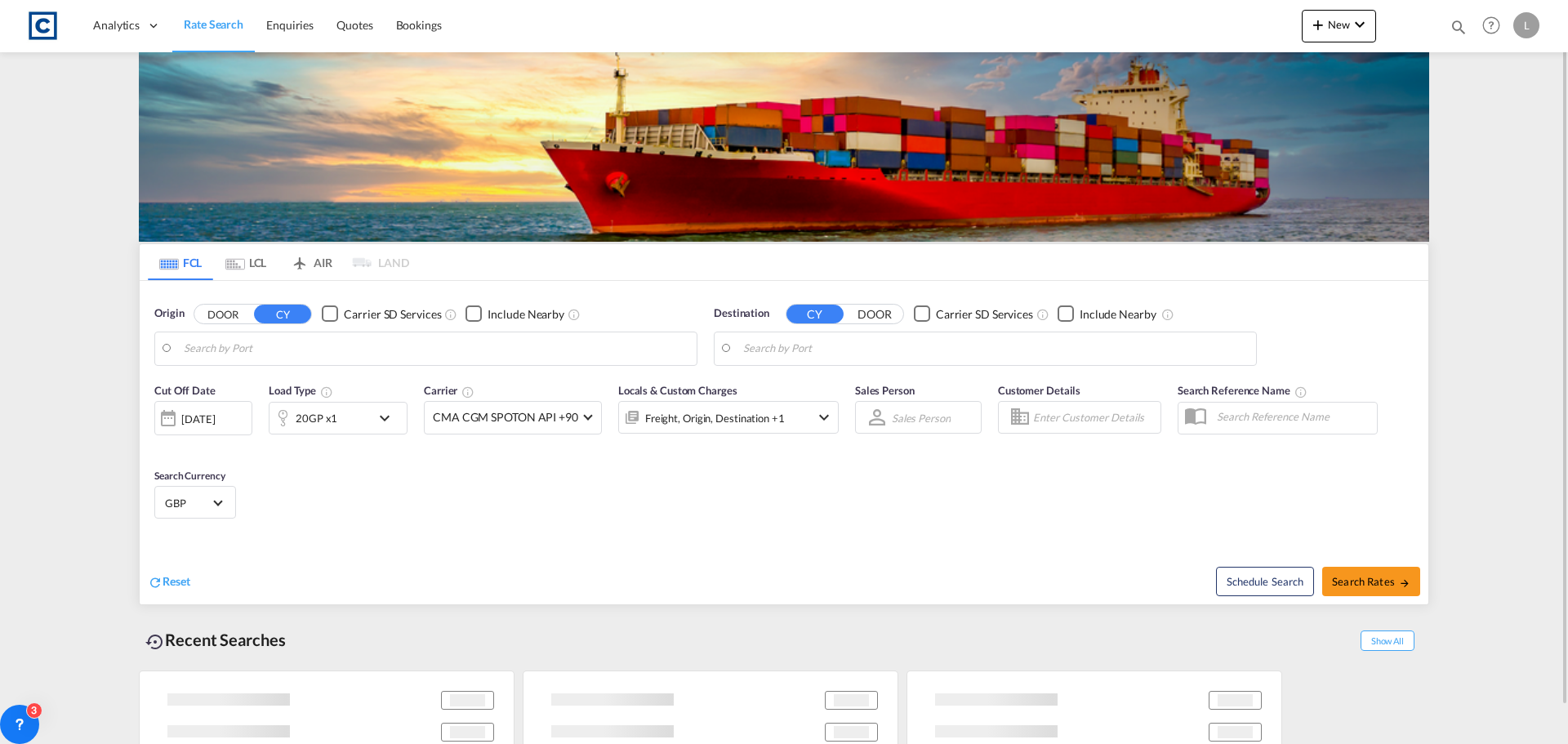
type input "GB-BS16, [GEOGRAPHIC_DATA]"
type input "Nansha Pt, CNNSA"
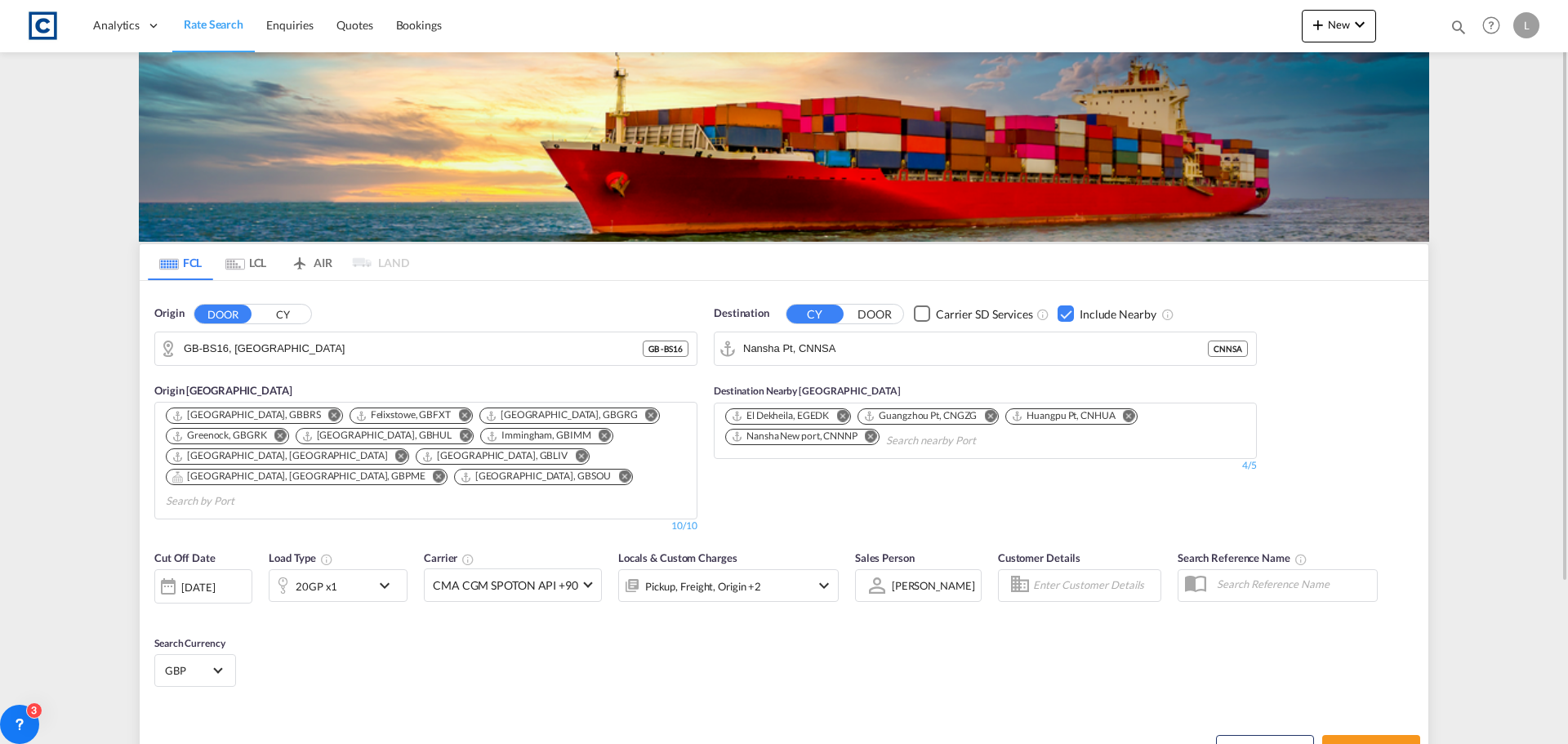
drag, startPoint x: 287, startPoint y: 312, endPoint x: 347, endPoint y: 337, distance: 65.0
click at [290, 312] on button "CY" at bounding box center [283, 313] width 57 height 19
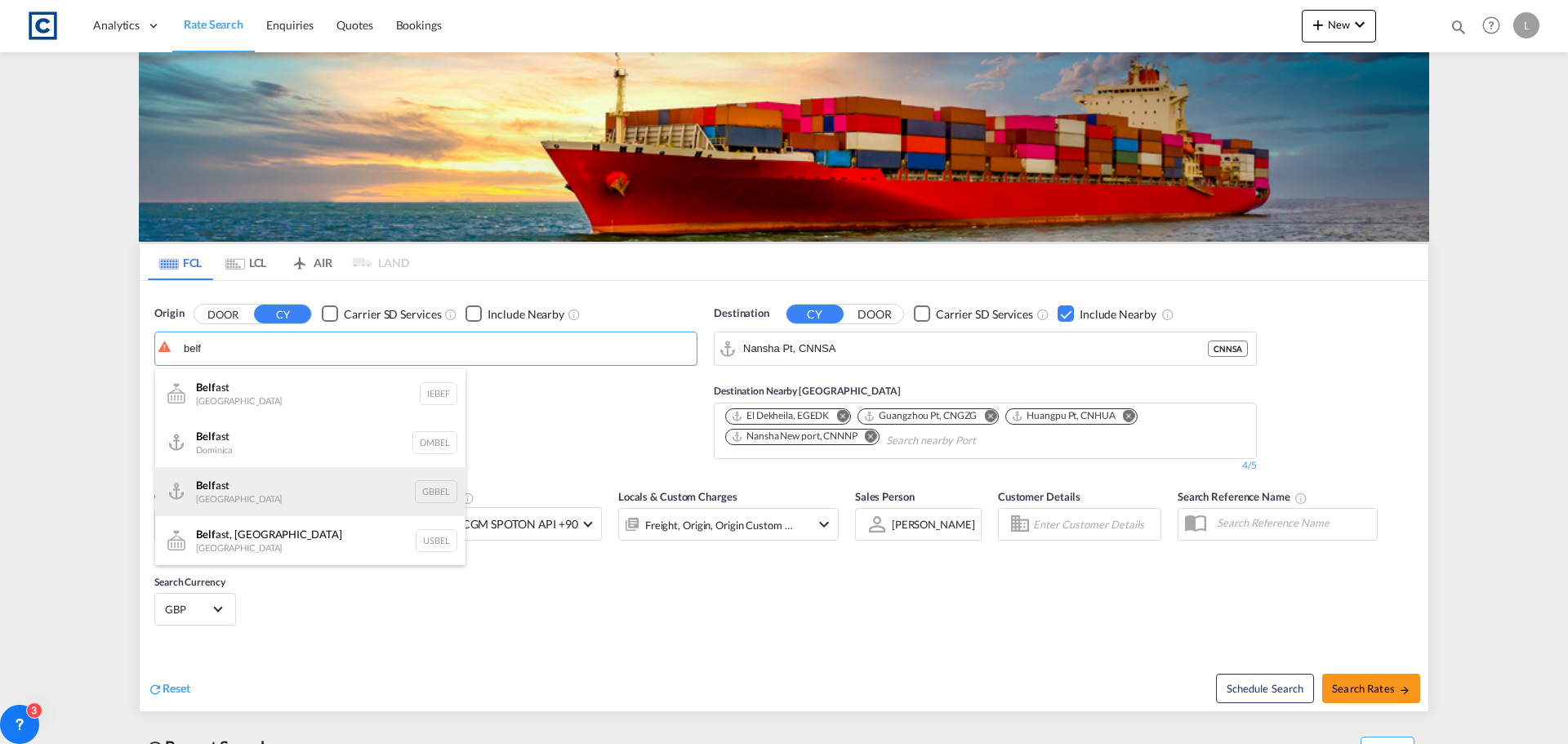
click at [220, 494] on div "Belf ast [GEOGRAPHIC_DATA] GBBEL" at bounding box center [310, 492] width 311 height 49
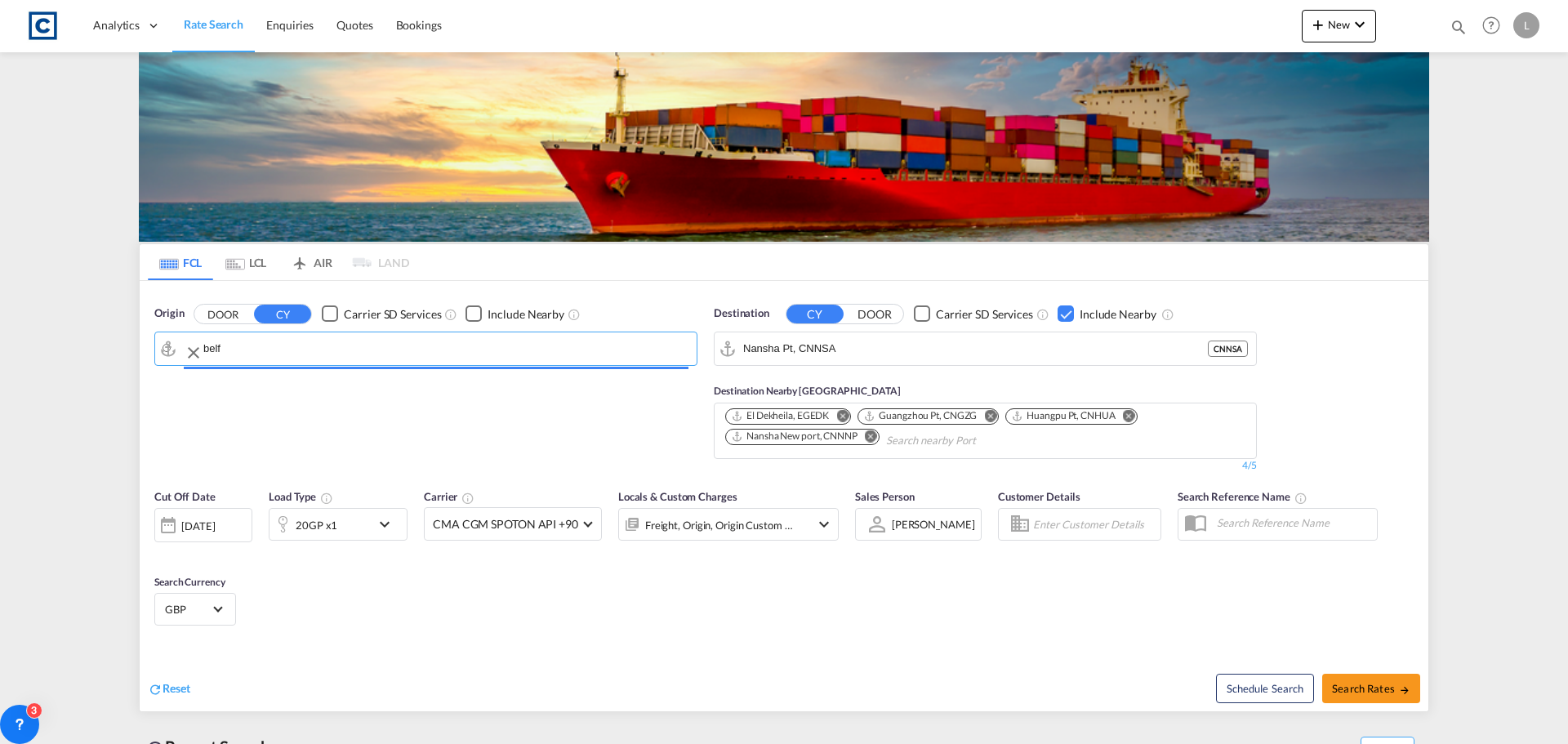
type input "[GEOGRAPHIC_DATA], GBBEL"
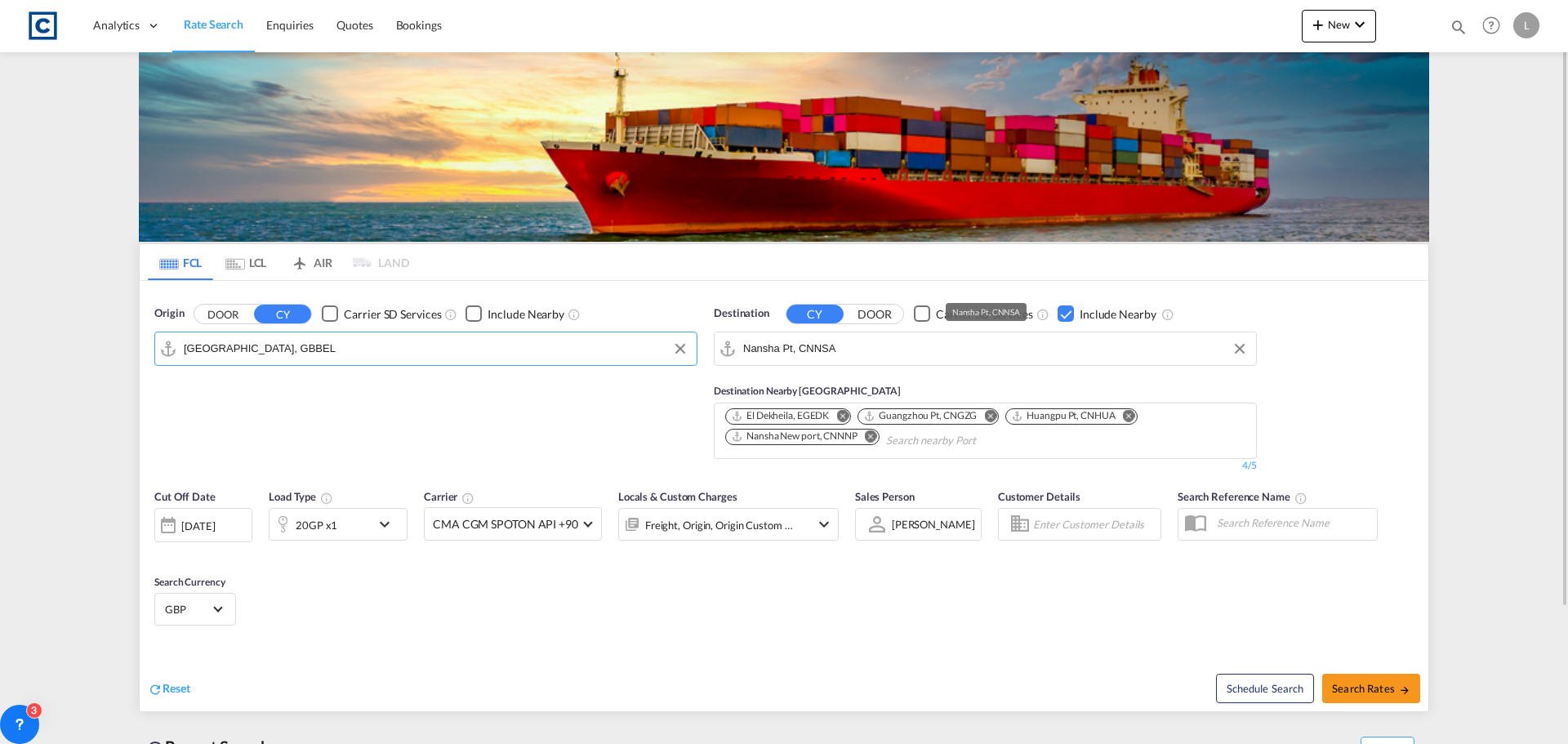
click at [876, 346] on input "Nansha Pt, CNNSA" at bounding box center [996, 348] width 505 height 24
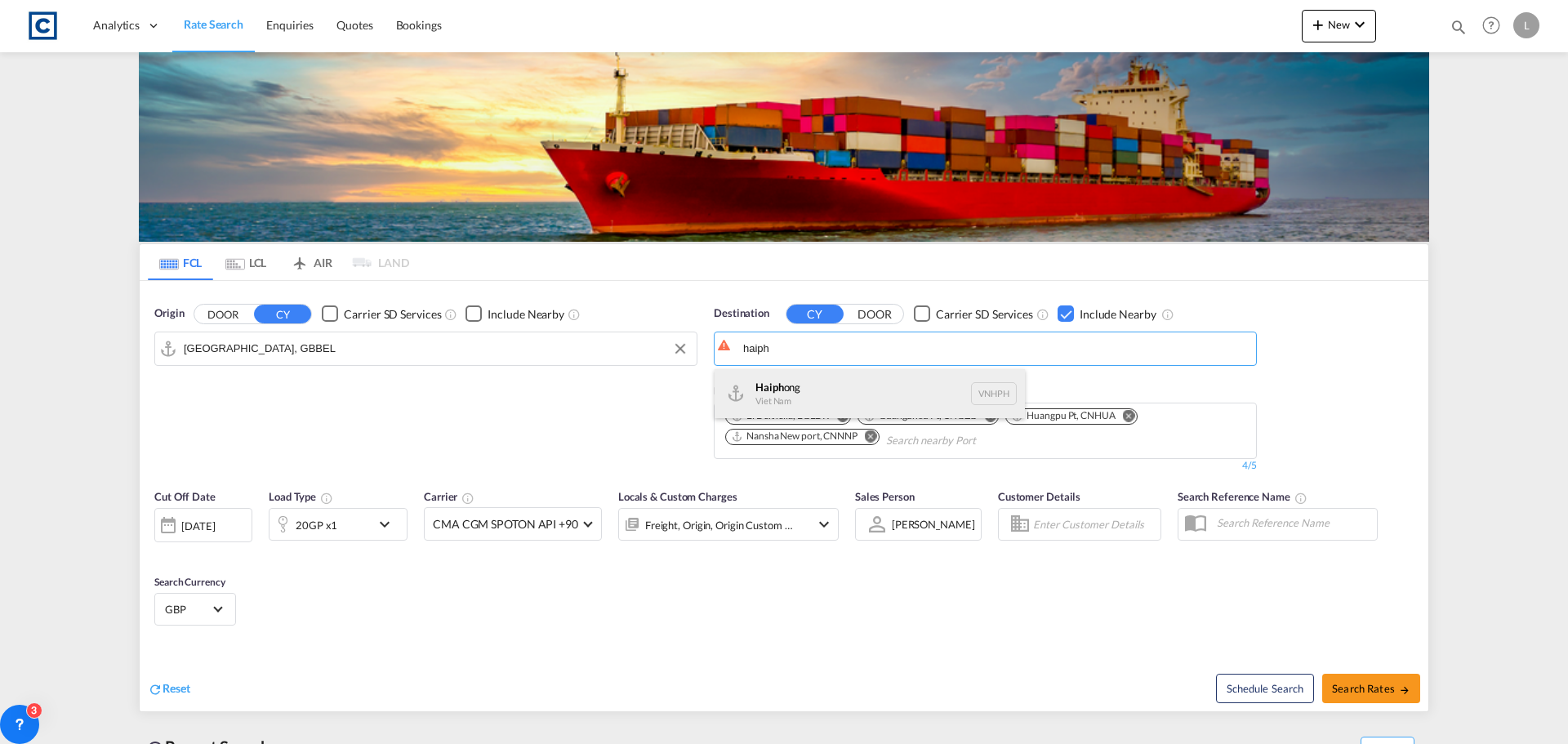
click at [784, 381] on div "Haiph ong Viet Nam VNHPH" at bounding box center [870, 393] width 311 height 49
type input "Haiphong, VNHPH"
click at [380, 523] on md-icon "icon-chevron-down" at bounding box center [389, 525] width 28 height 20
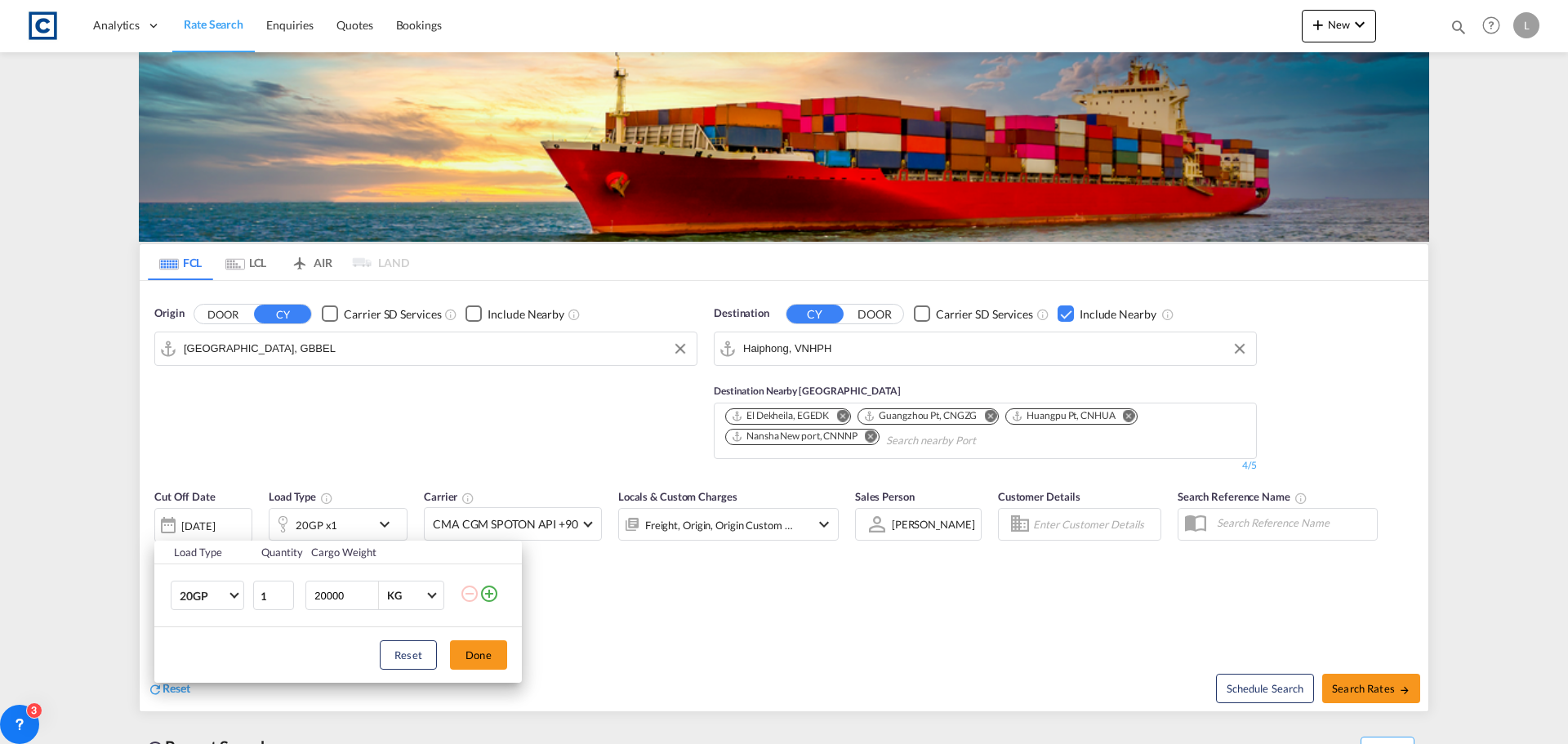
click at [484, 592] on md-icon "icon-plus-circle-outline" at bounding box center [489, 594] width 20 height 20
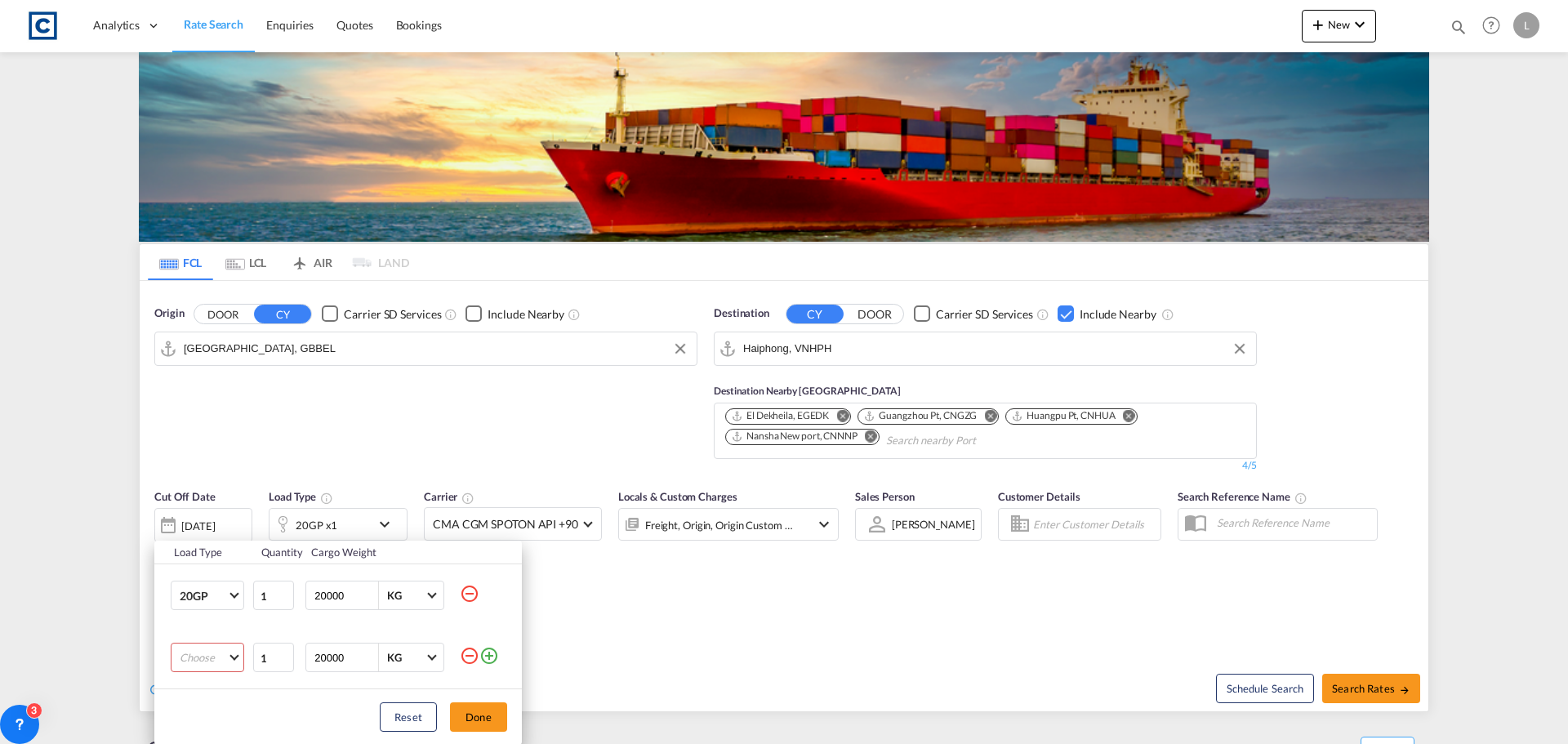
click at [200, 663] on md-select "Choose 20GP 40GP 40HC 45HC 20RE 40RE 40HR 20OT 40OT 20FR 40FR 40NR 20NR 45S 20T…" at bounding box center [208, 657] width 73 height 30
click at [194, 627] on div "40HC" at bounding box center [194, 625] width 29 height 14
click at [495, 709] on button "Done" at bounding box center [478, 716] width 57 height 30
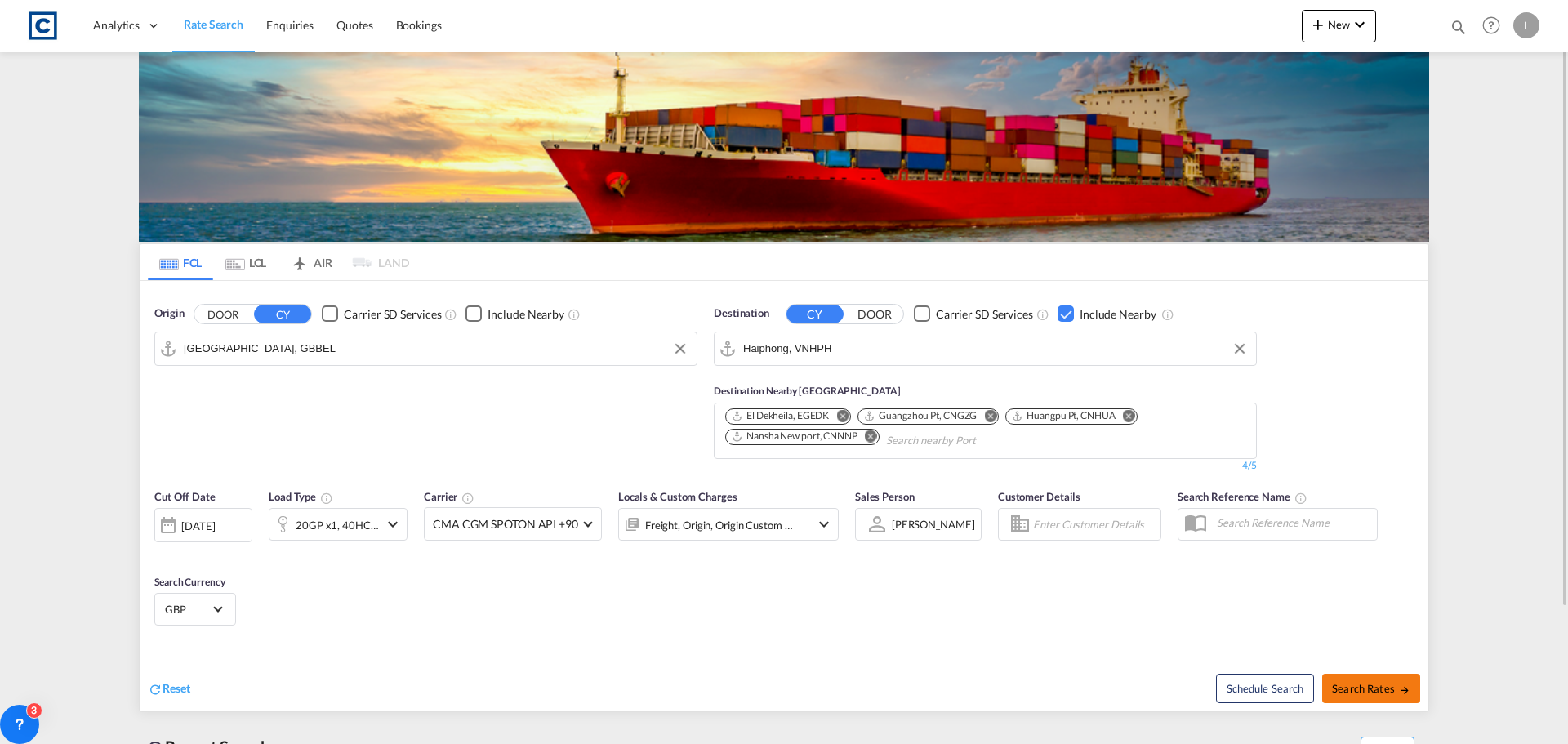
click at [1383, 678] on button "Search Rates" at bounding box center [1370, 688] width 98 height 30
type input "GBBEL to VNHPH / [DATE]"
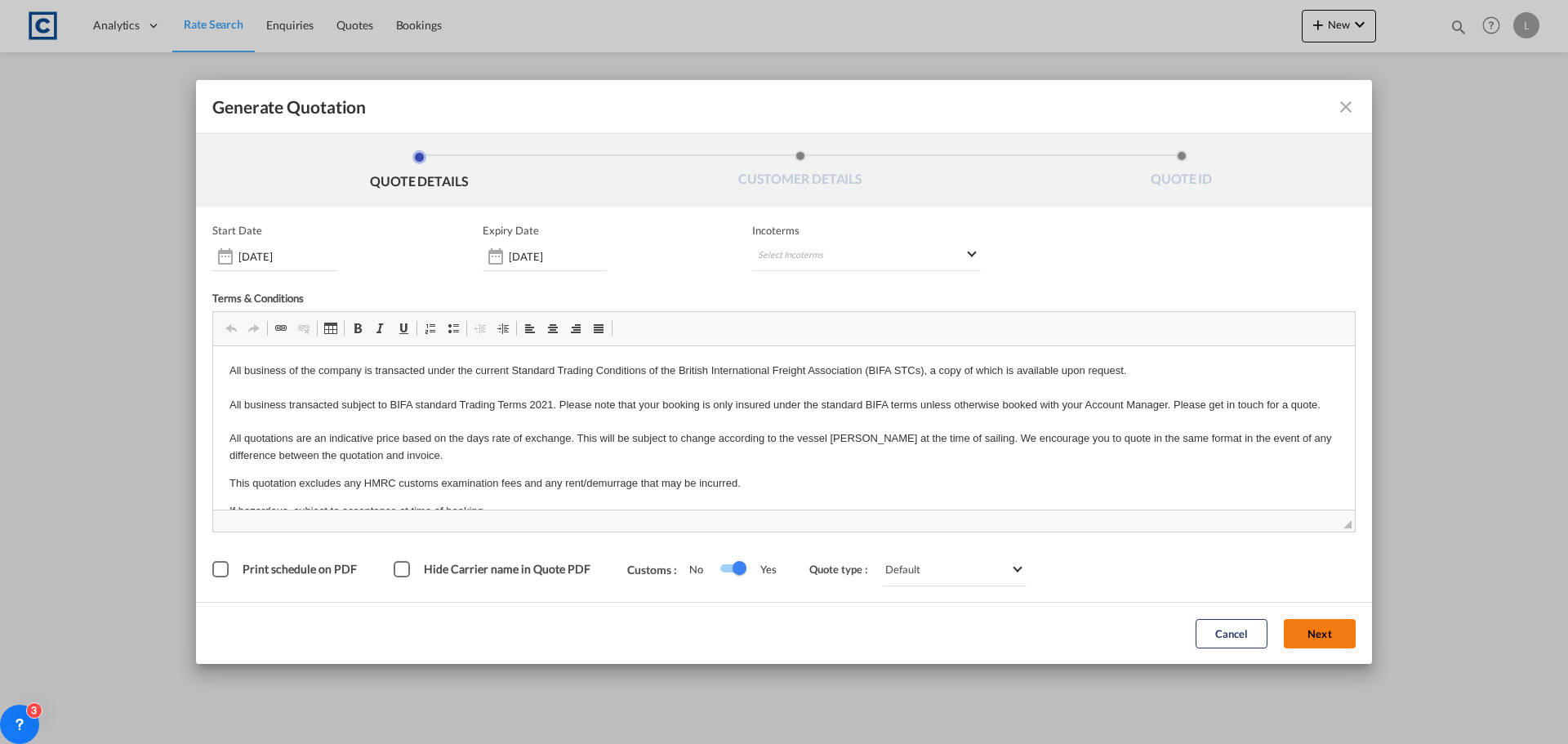
click at [1312, 621] on button "Next" at bounding box center [1320, 633] width 72 height 30
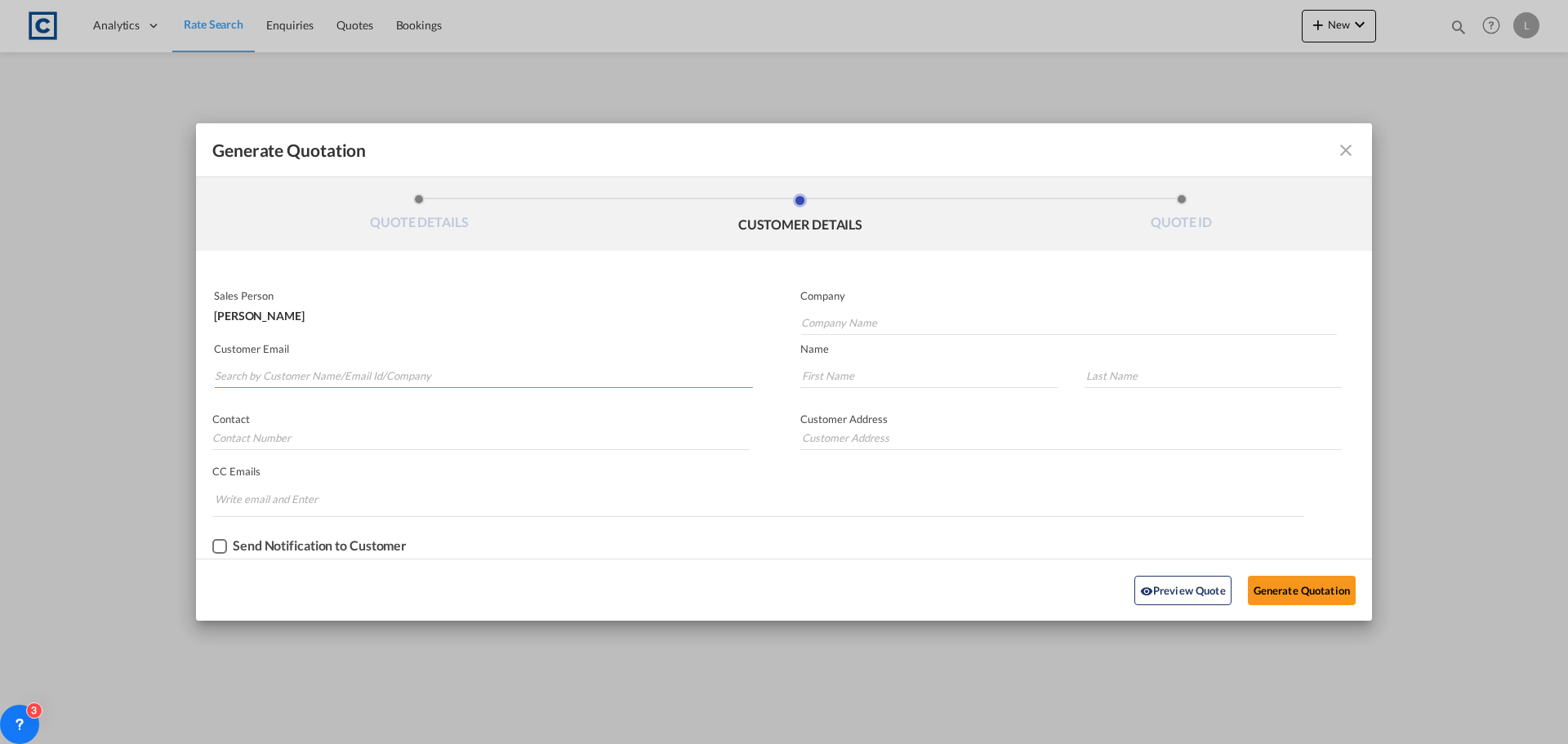
click at [243, 372] on input "Search by Customer Name/Email Id/Company" at bounding box center [484, 375] width 538 height 24
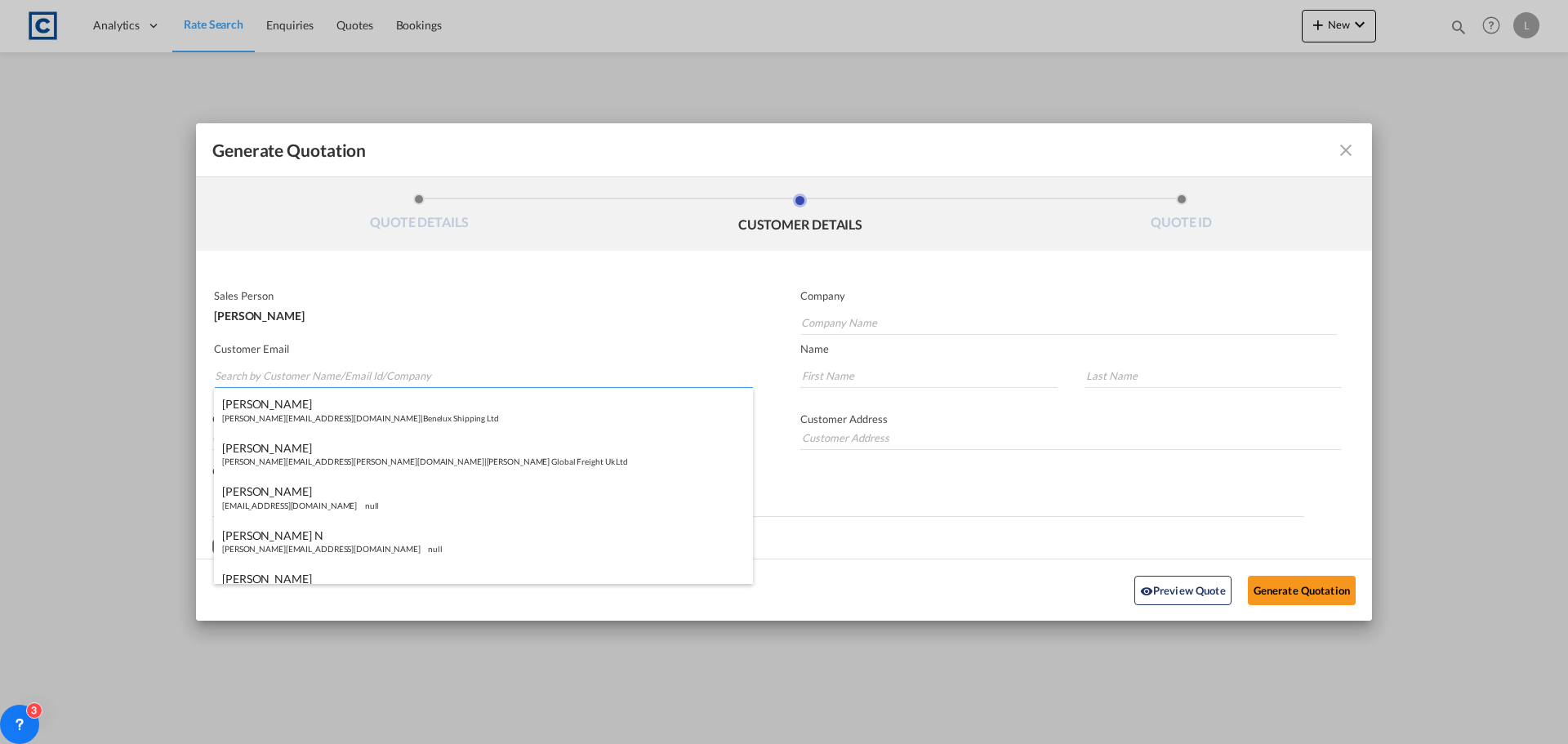
paste input "Exports <[EMAIL_ADDRESS][DOMAIN_NAME]>"
drag, startPoint x: 260, startPoint y: 380, endPoint x: 267, endPoint y: 338, distance: 42.6
click at [261, 375] on input "Exports <[EMAIL_ADDRESS][DOMAIN_NAME]>" at bounding box center [484, 375] width 538 height 24
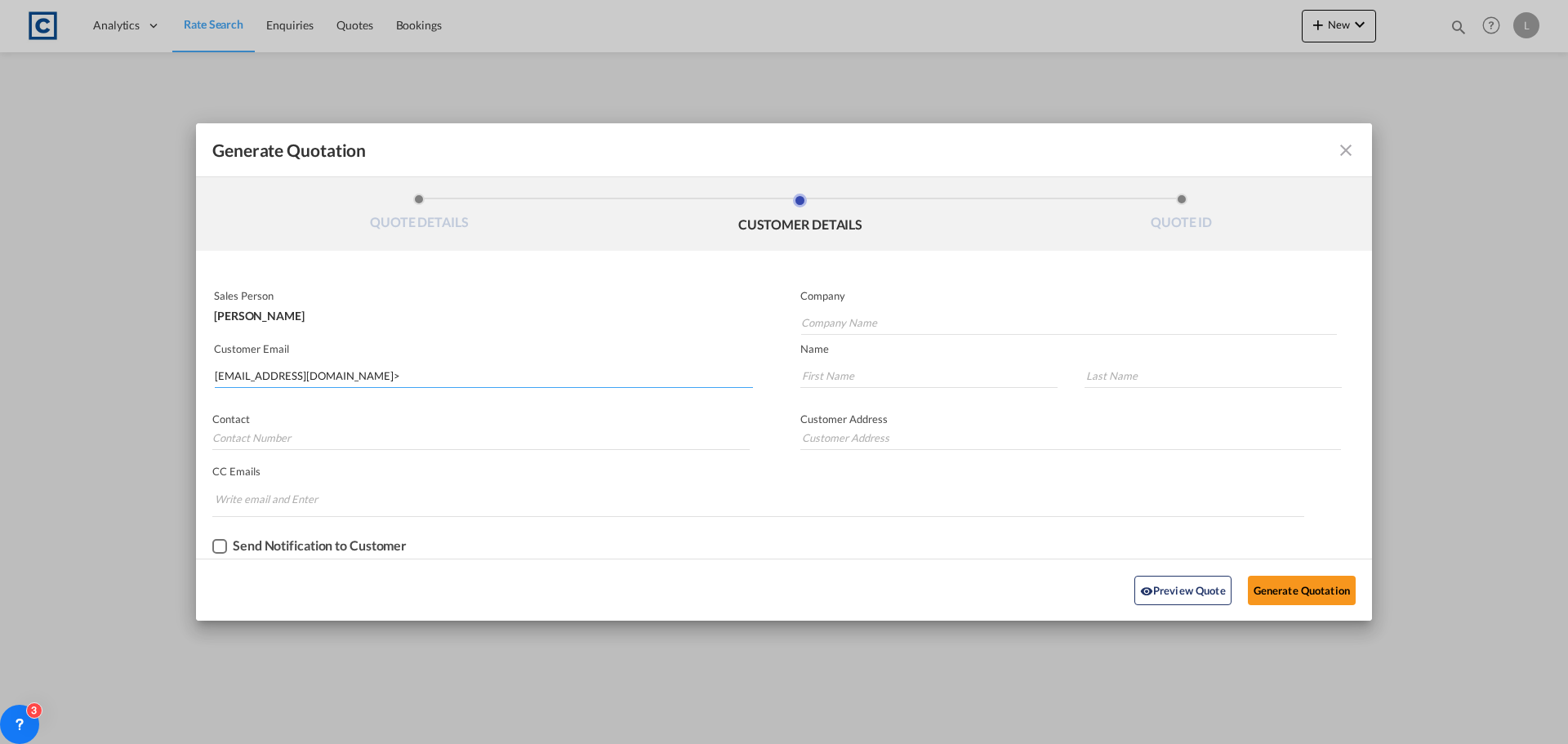
click at [372, 375] on input "[EMAIL_ADDRESS][DOMAIN_NAME]>" at bounding box center [484, 375] width 538 height 24
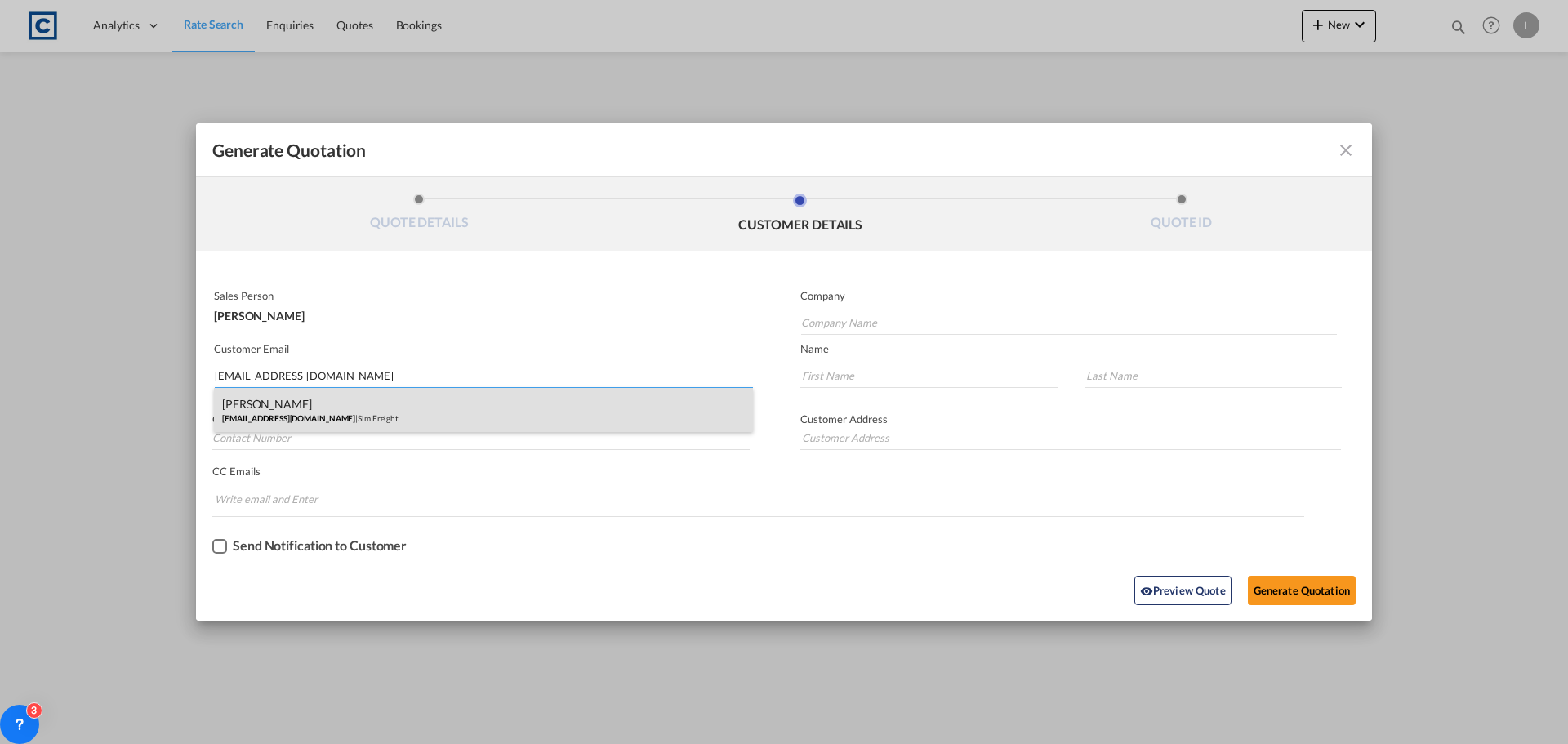
type input "[EMAIL_ADDRESS][DOMAIN_NAME]"
click at [281, 422] on div "[PERSON_NAME] [EMAIL_ADDRESS][DOMAIN_NAME] | Sim Freight" at bounding box center [484, 409] width 539 height 44
type input "Sim Freight"
type input "[PERSON_NAME]"
type input "Haiphong"
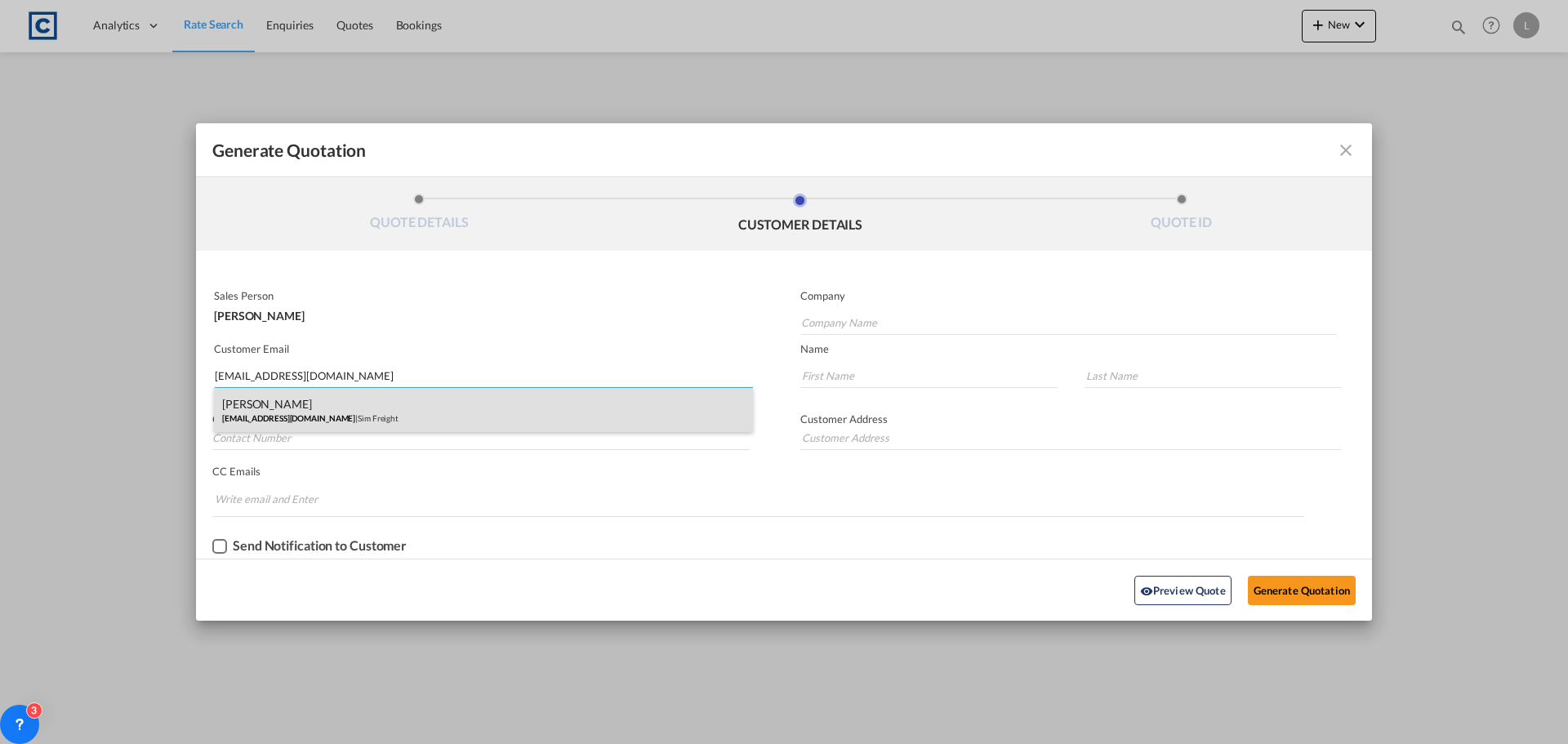
type input "0203 137 1093"
type input "[STREET_ADDRESS]"
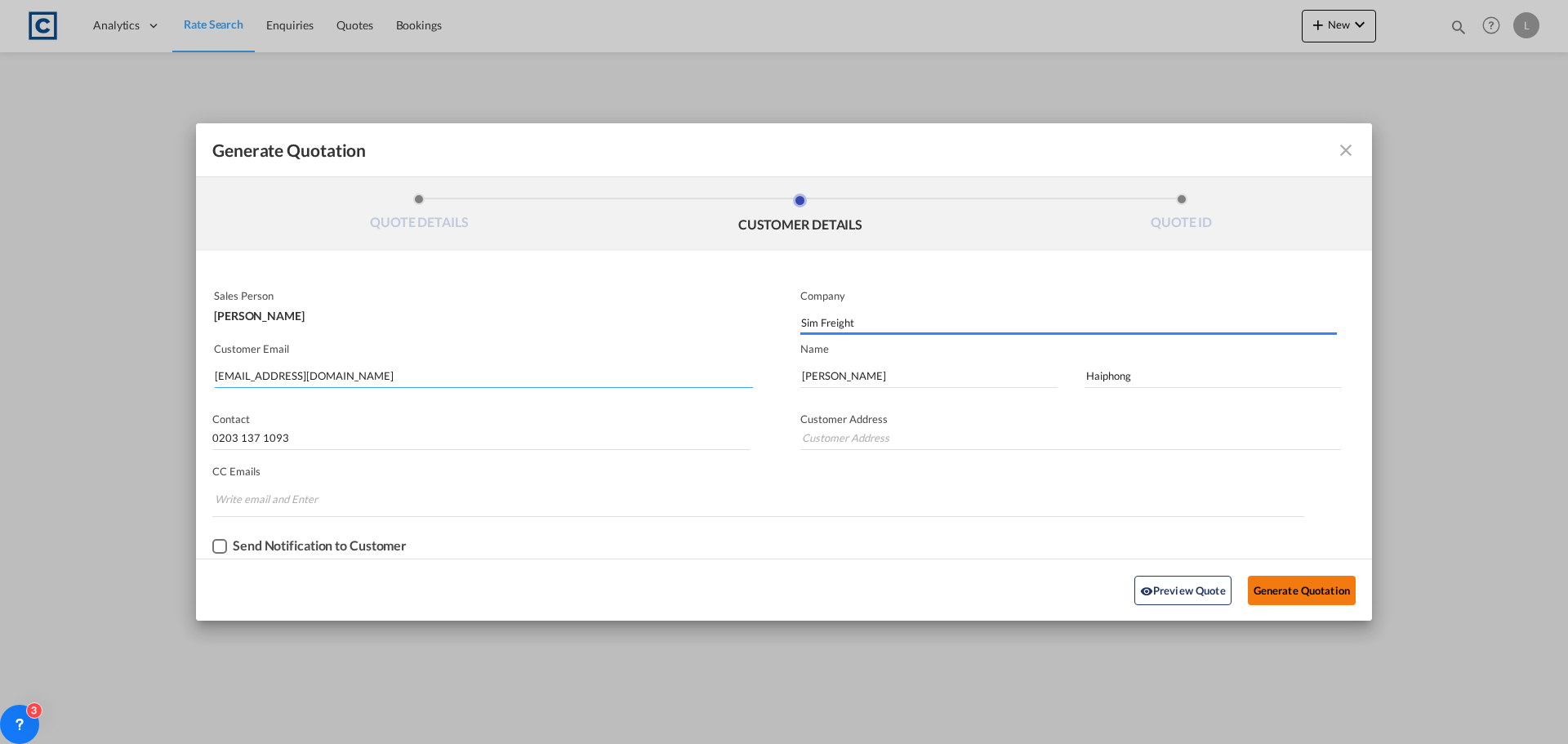
type input "[STREET_ADDRESS]"
click at [1290, 587] on button "Generate Quotation" at bounding box center [1301, 590] width 107 height 30
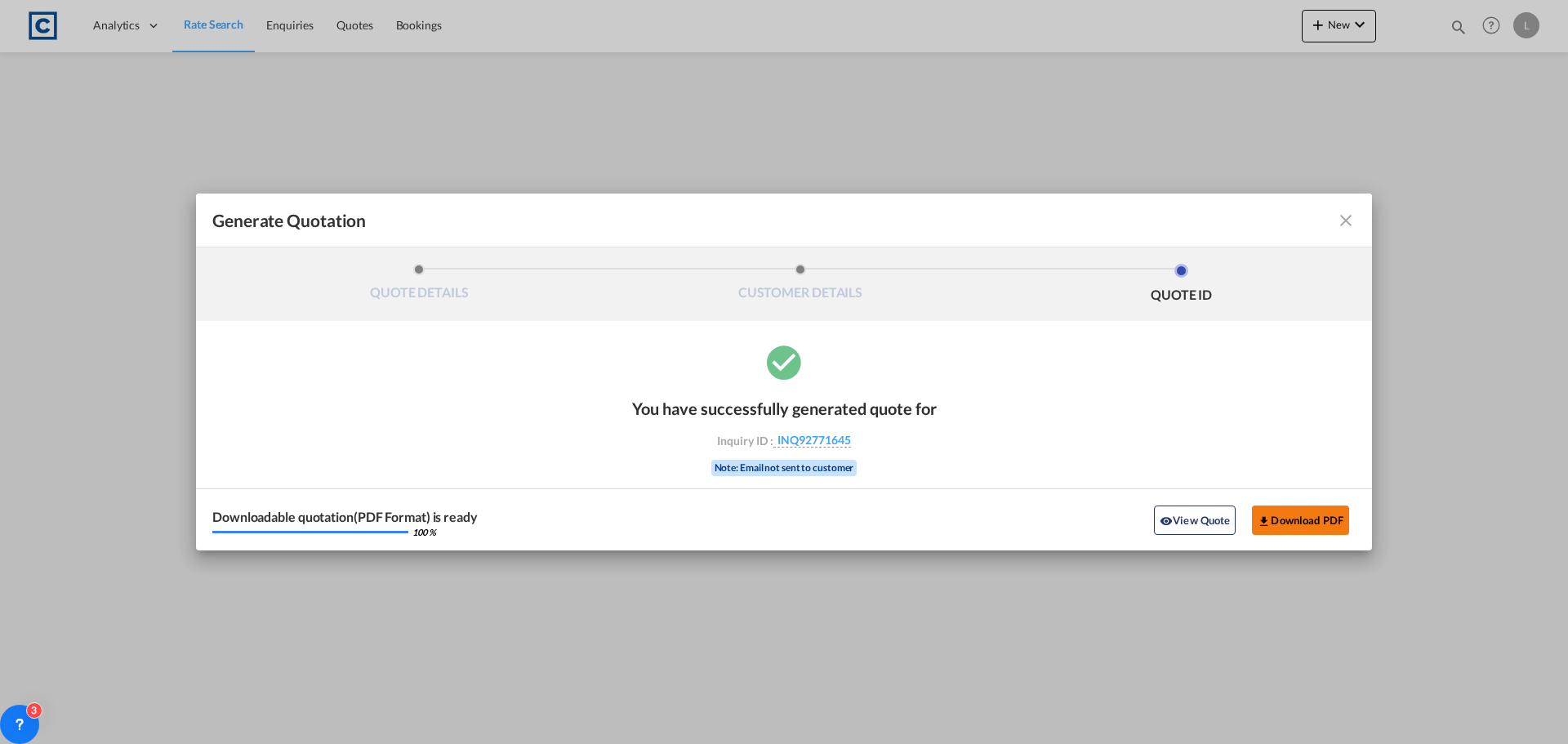
click at [1291, 523] on button "Download PDF" at bounding box center [1300, 519] width 98 height 30
